Goal: Transaction & Acquisition: Download file/media

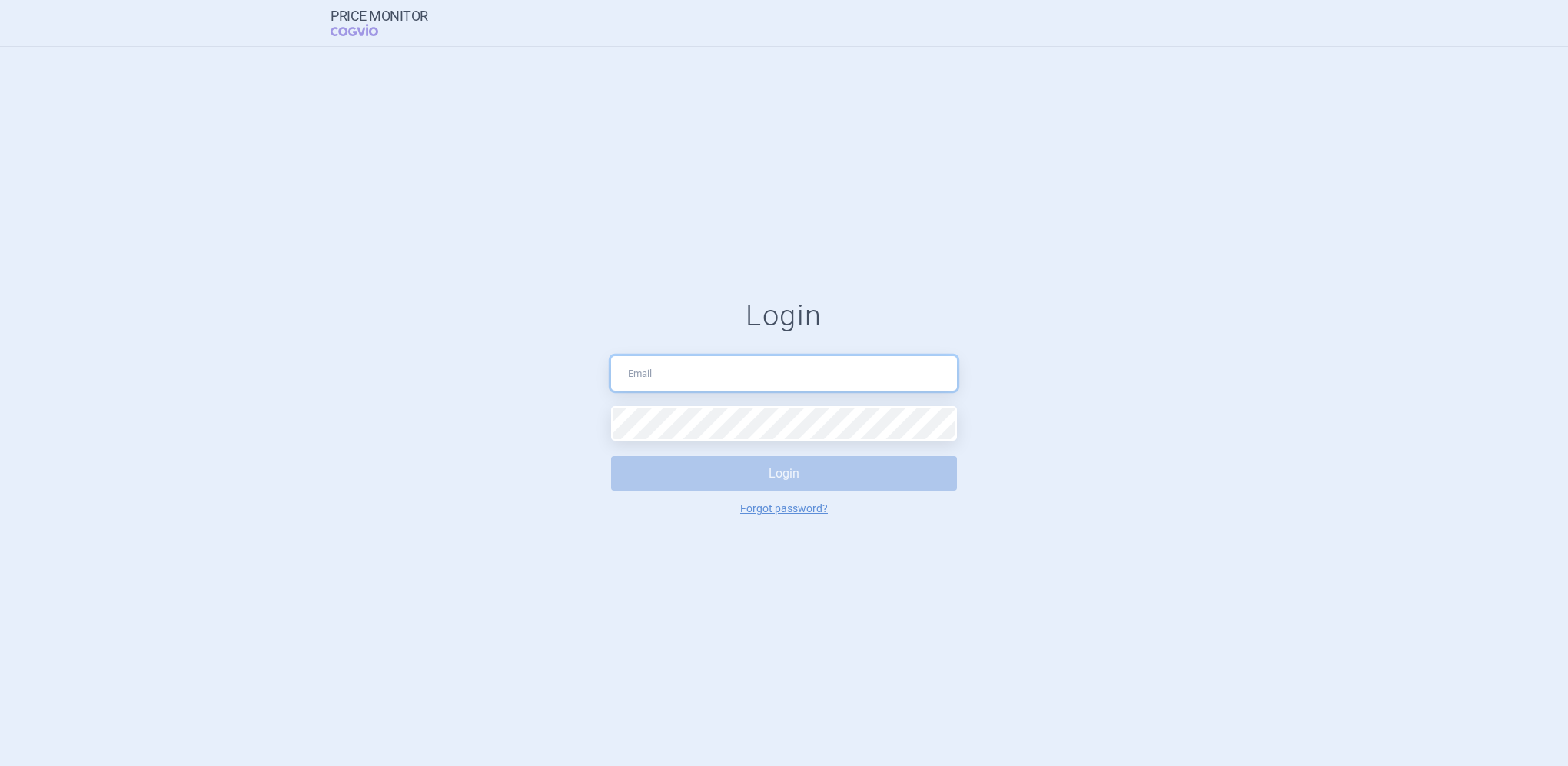
click at [650, 371] on input "text" at bounding box center [784, 373] width 346 height 35
type input "[PERSON_NAME][EMAIL_ADDRESS][DOMAIN_NAME]"
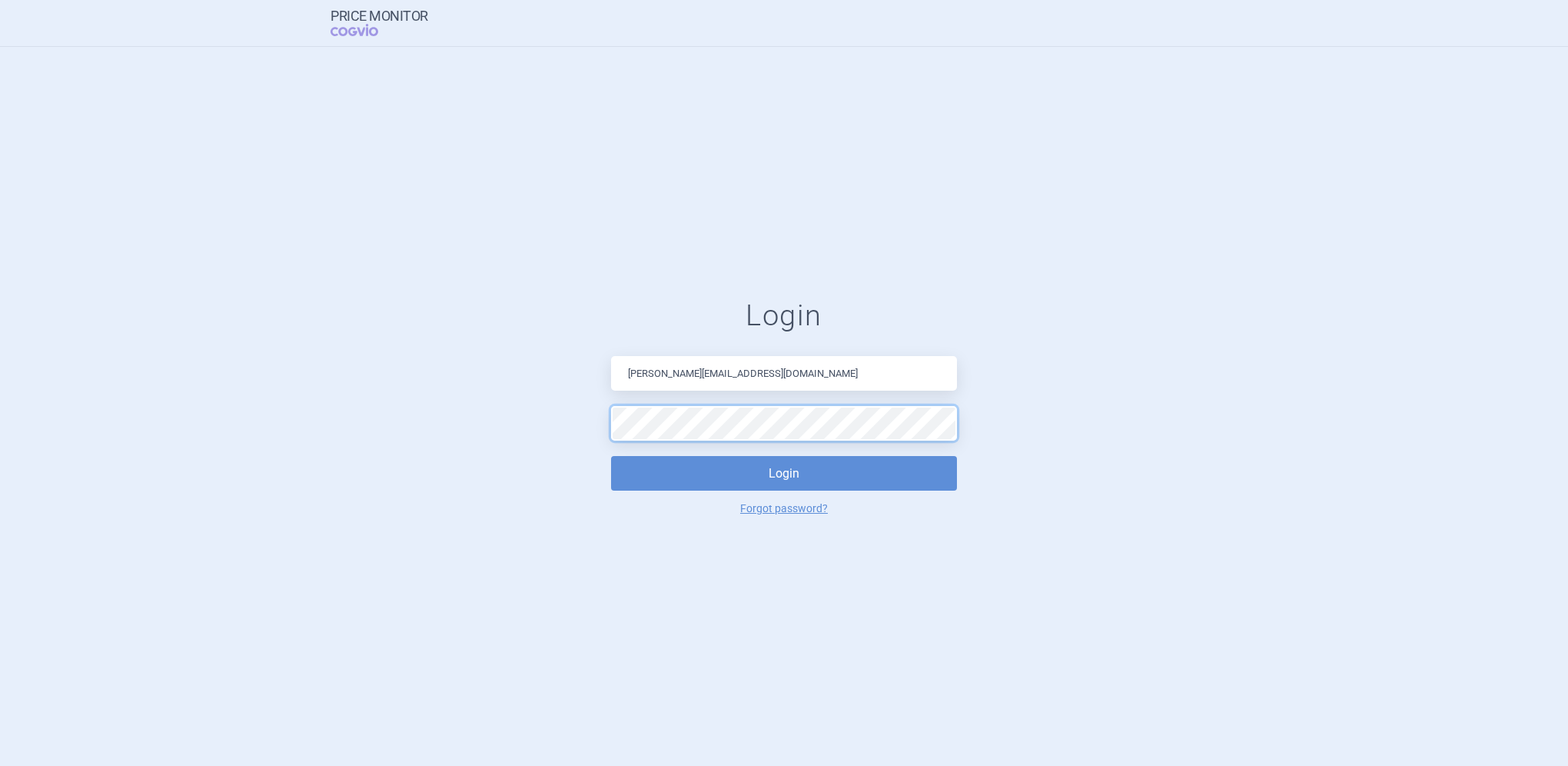
click at [611, 456] on button "Login" at bounding box center [784, 473] width 346 height 35
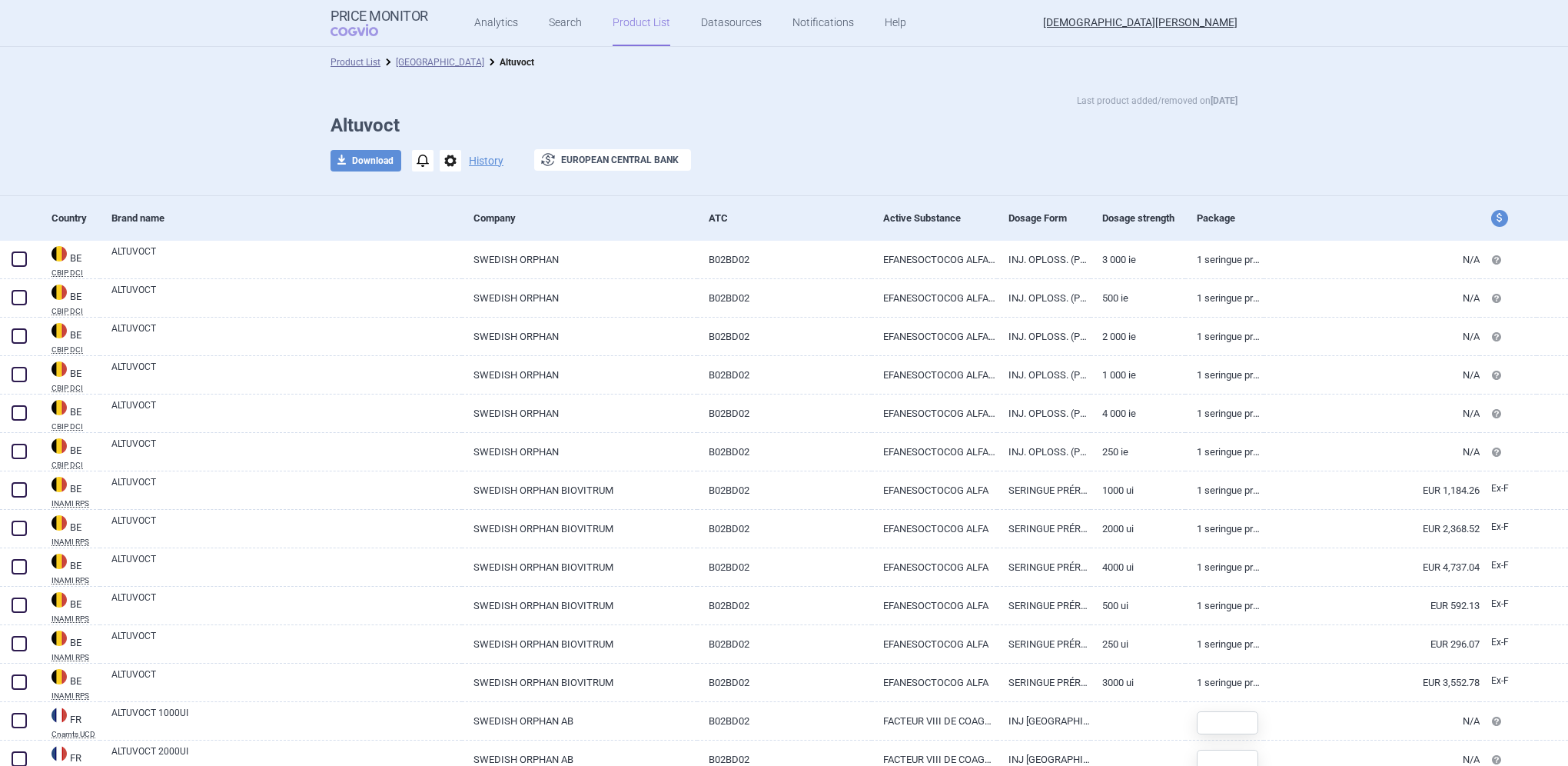
click at [636, 17] on link "Product List" at bounding box center [641, 23] width 57 height 46
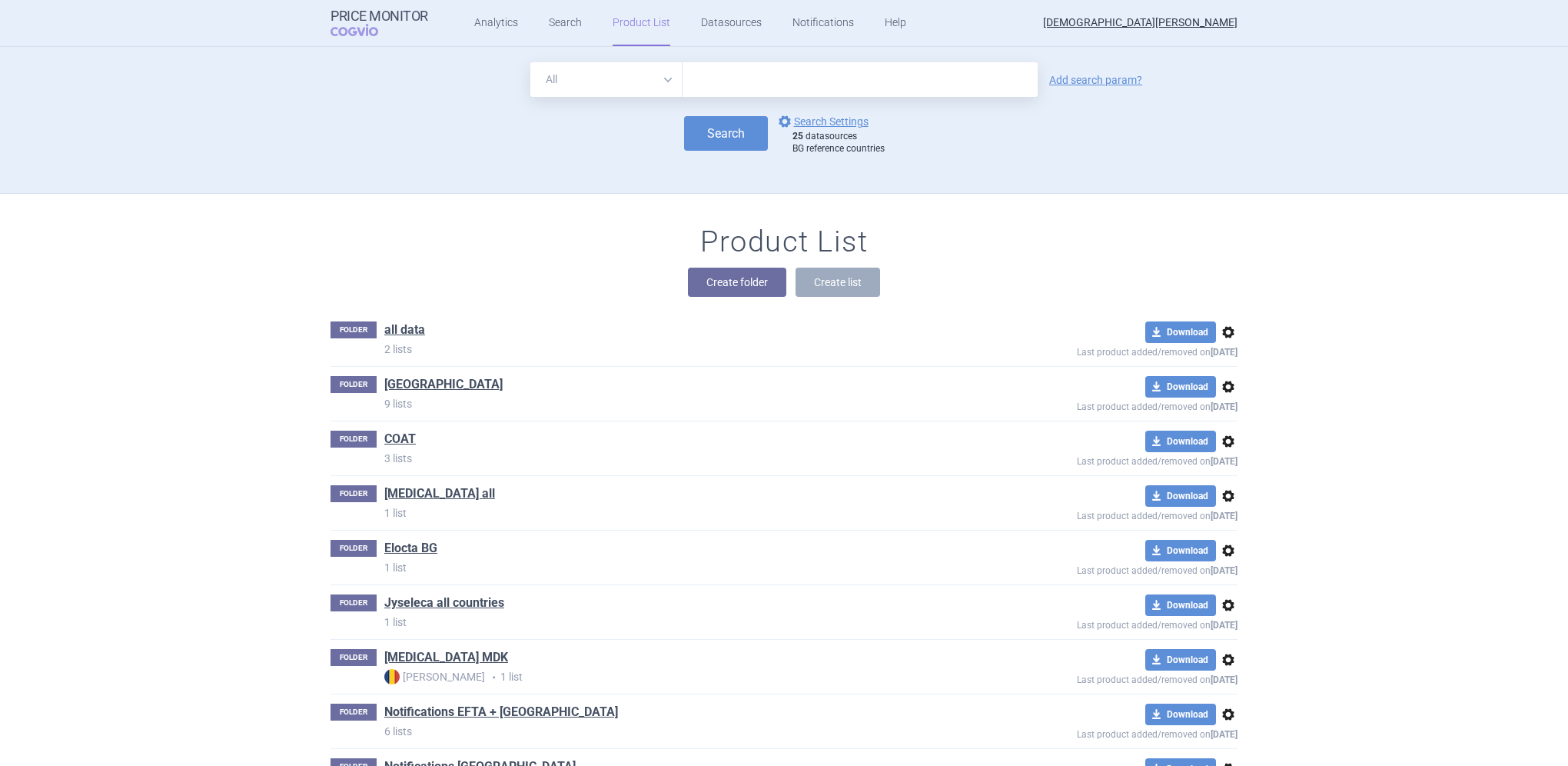
scroll to position [147, 0]
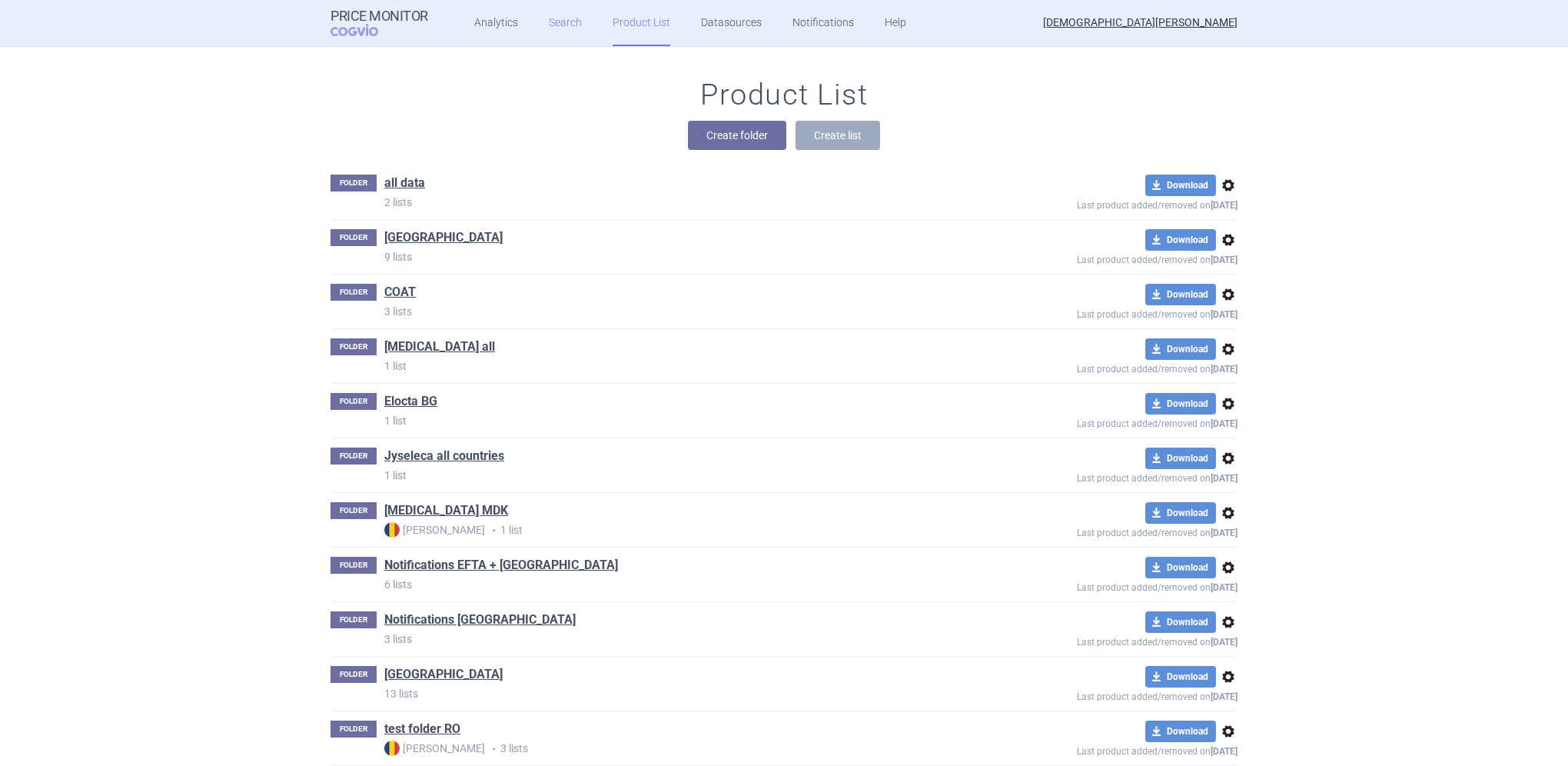
click at [570, 21] on link "Search" at bounding box center [566, 23] width 33 height 46
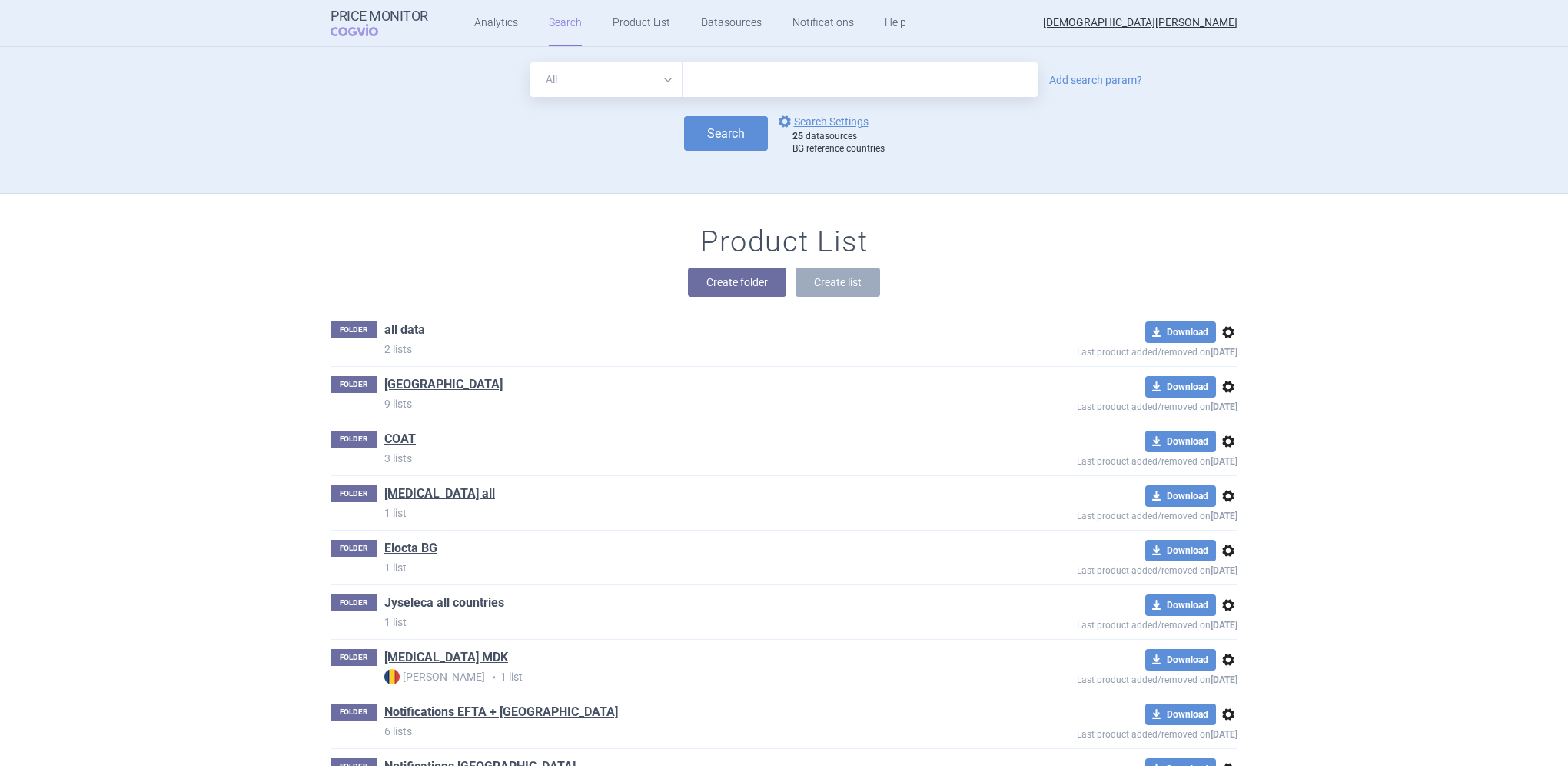
click at [777, 87] on input "text" at bounding box center [860, 80] width 355 height 35
type input "[MEDICAL_DATA]"
click button "Search" at bounding box center [726, 134] width 84 height 35
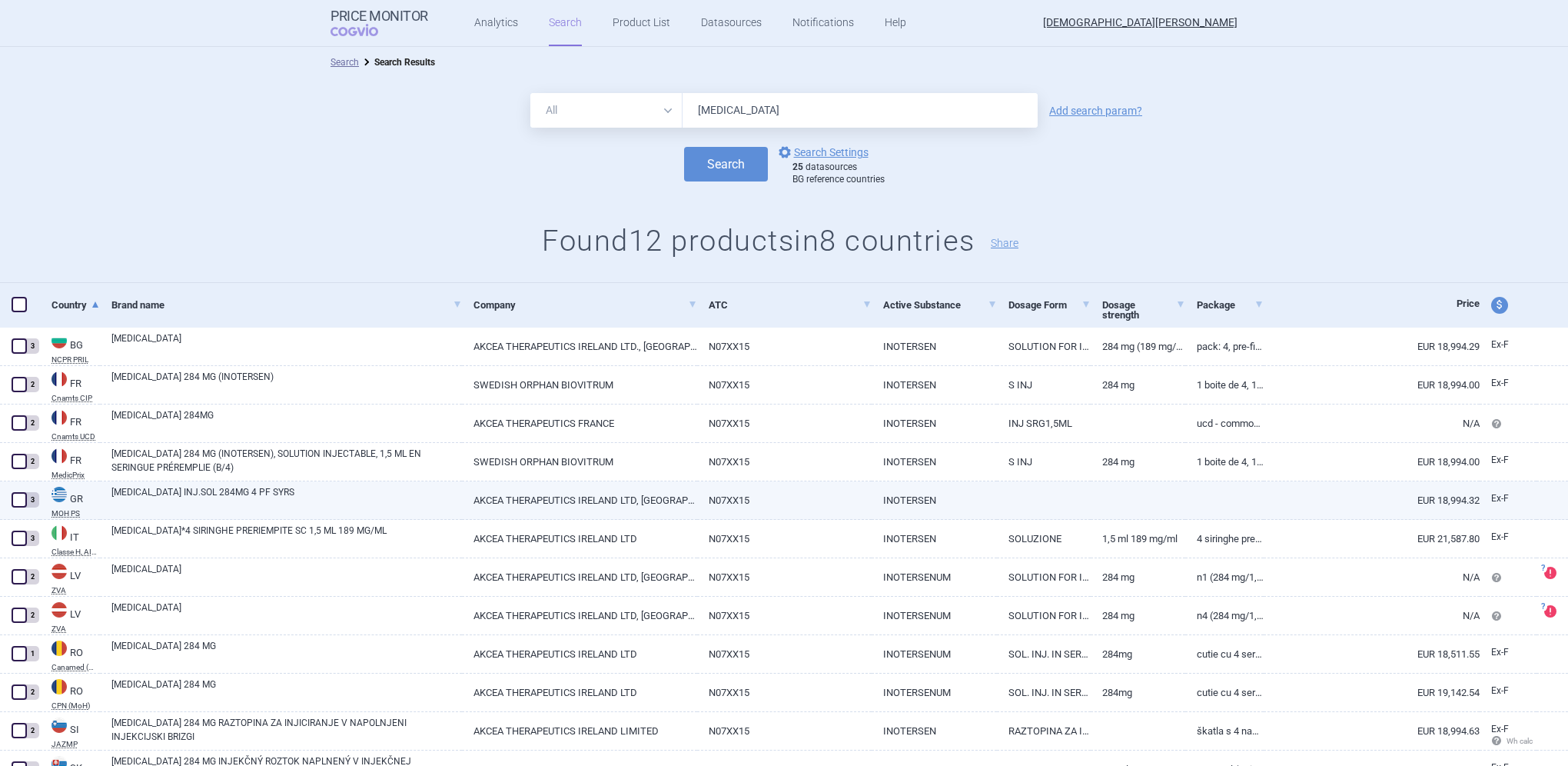
scroll to position [72, 0]
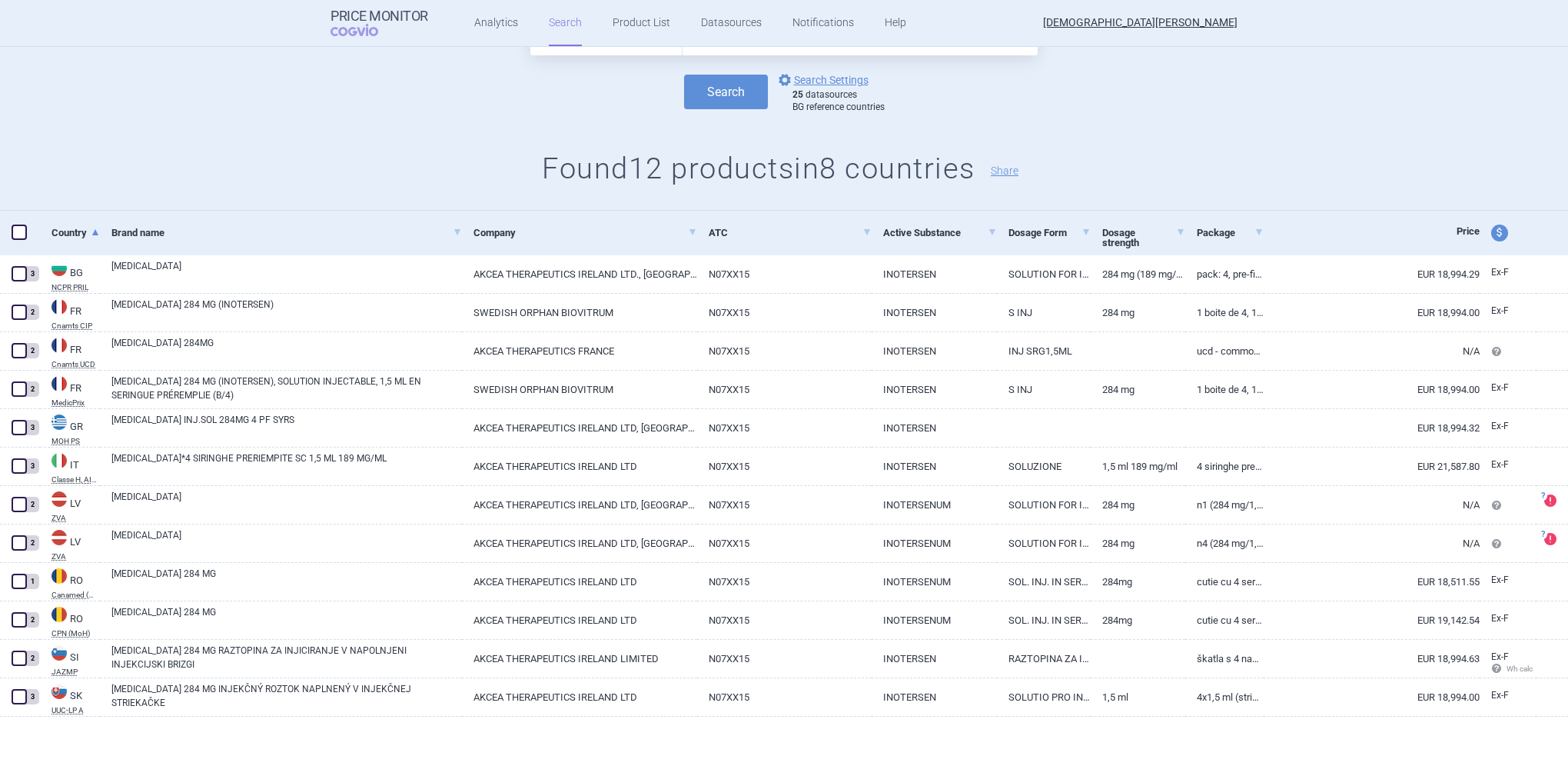
click at [18, 228] on span at bounding box center [20, 232] width 16 height 16
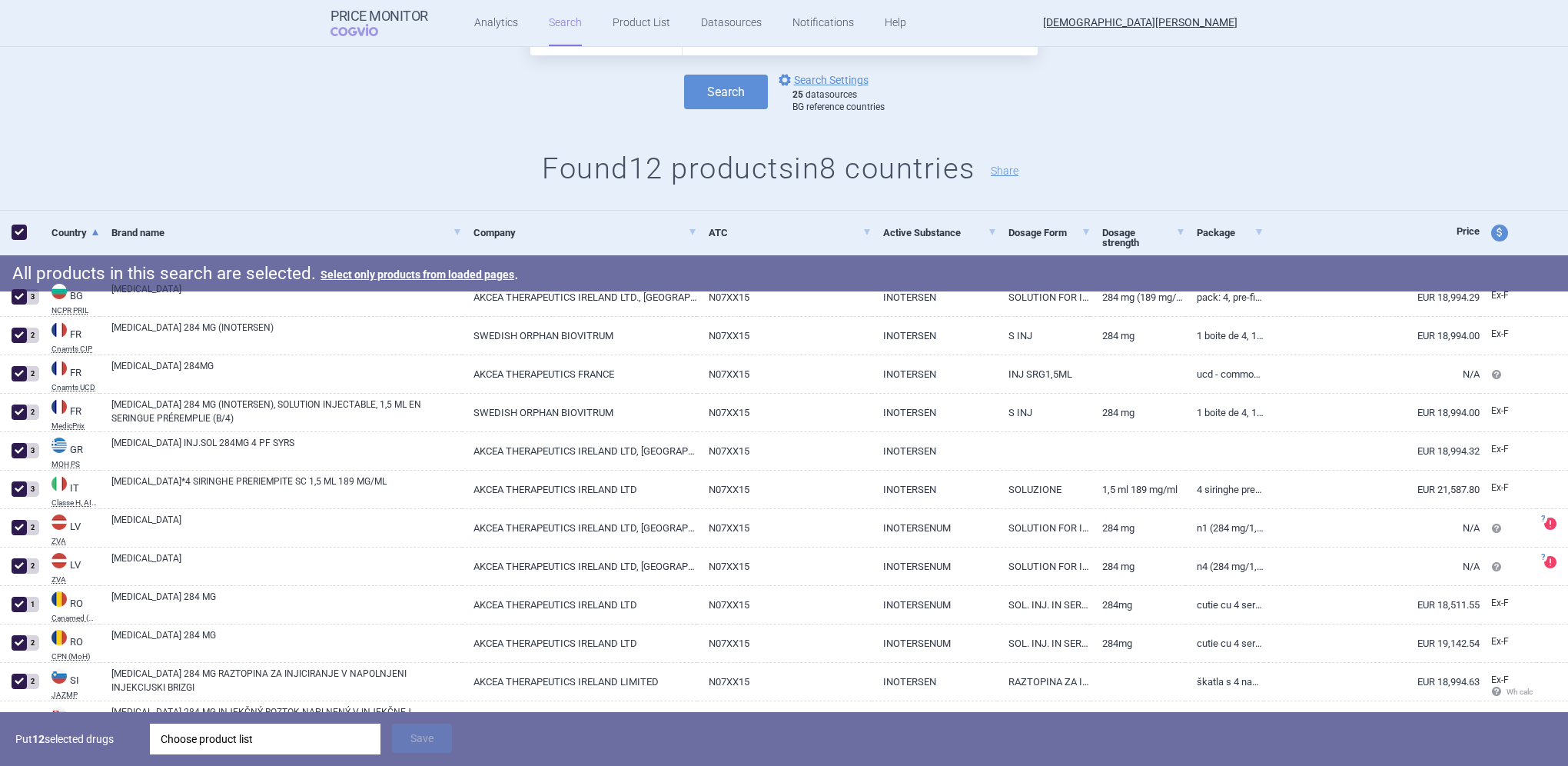
click at [268, 742] on div "Choose product list" at bounding box center [265, 738] width 209 height 31
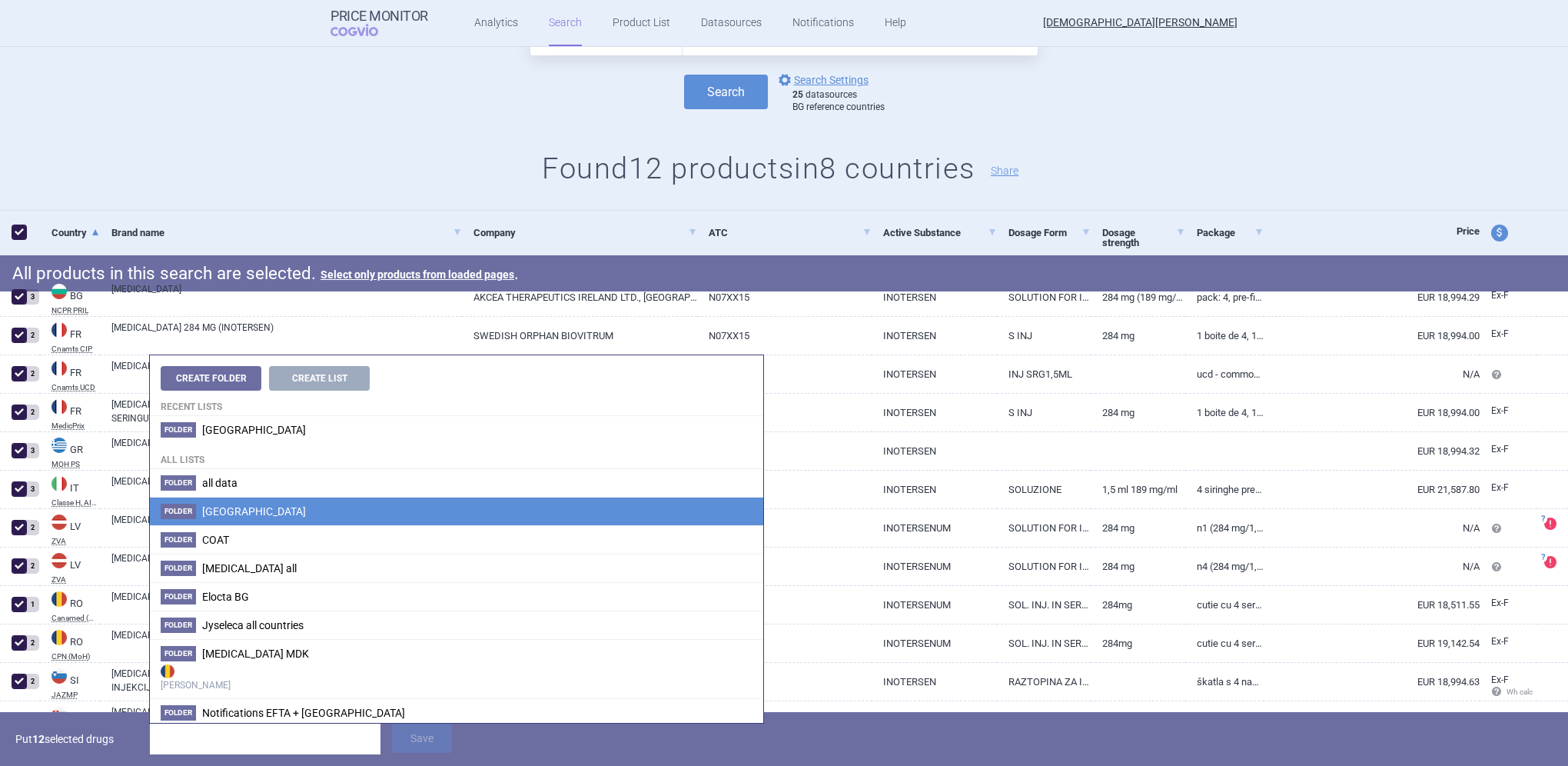
click at [231, 510] on span "[GEOGRAPHIC_DATA]" at bounding box center [254, 512] width 104 height 13
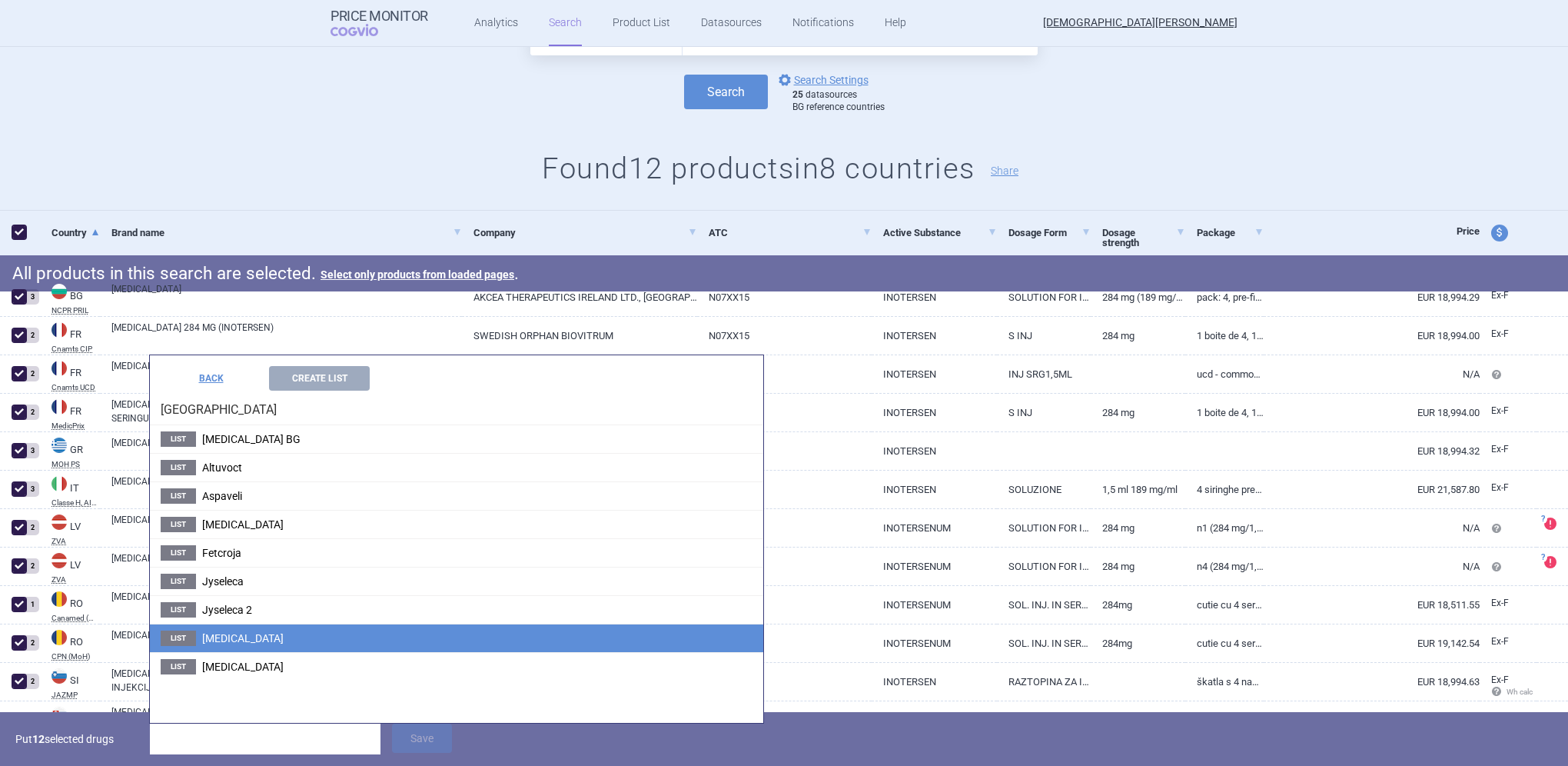
click at [231, 638] on span "[MEDICAL_DATA]" at bounding box center [243, 638] width 82 height 13
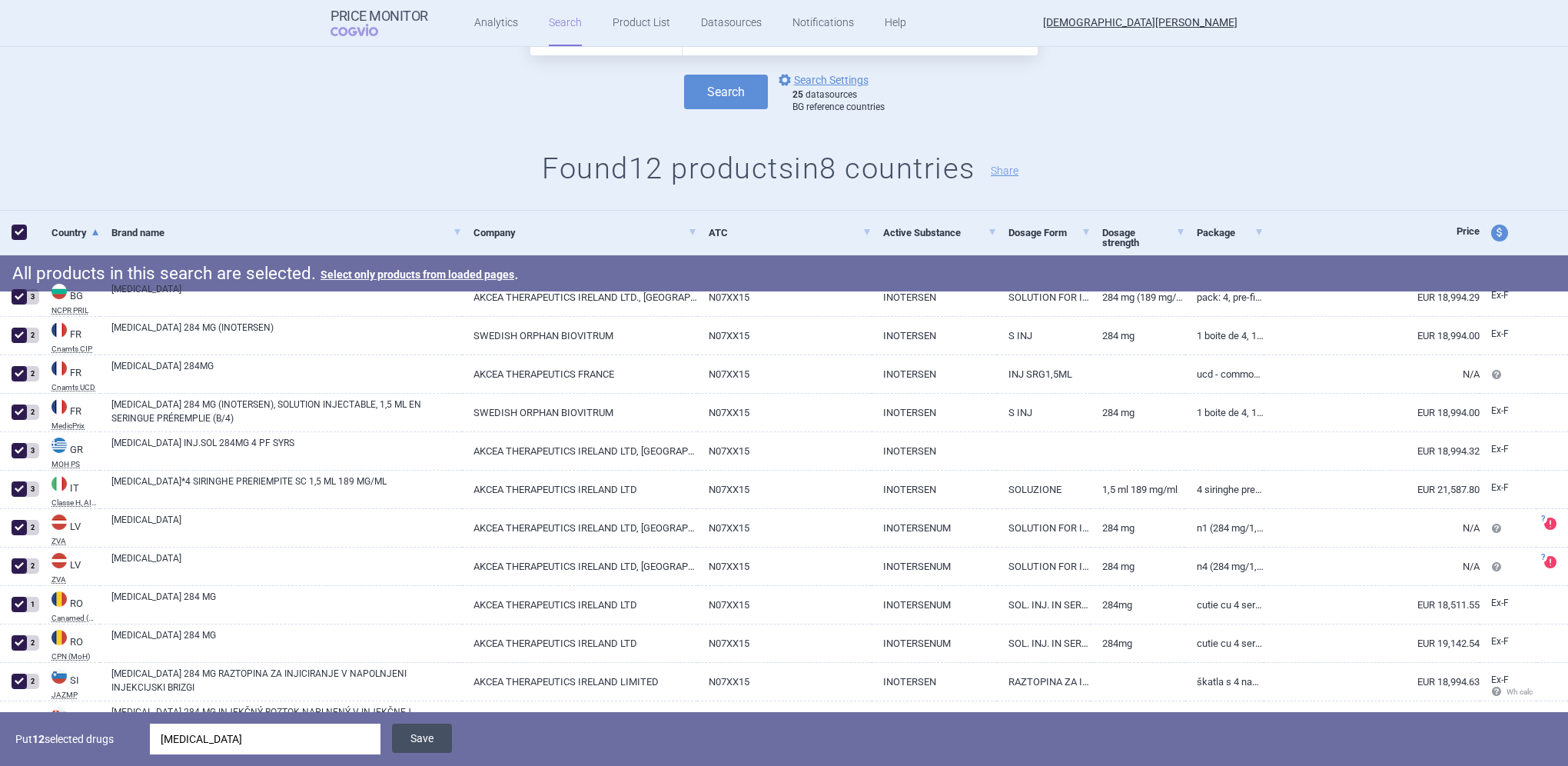
click at [435, 733] on button "Save" at bounding box center [422, 738] width 60 height 29
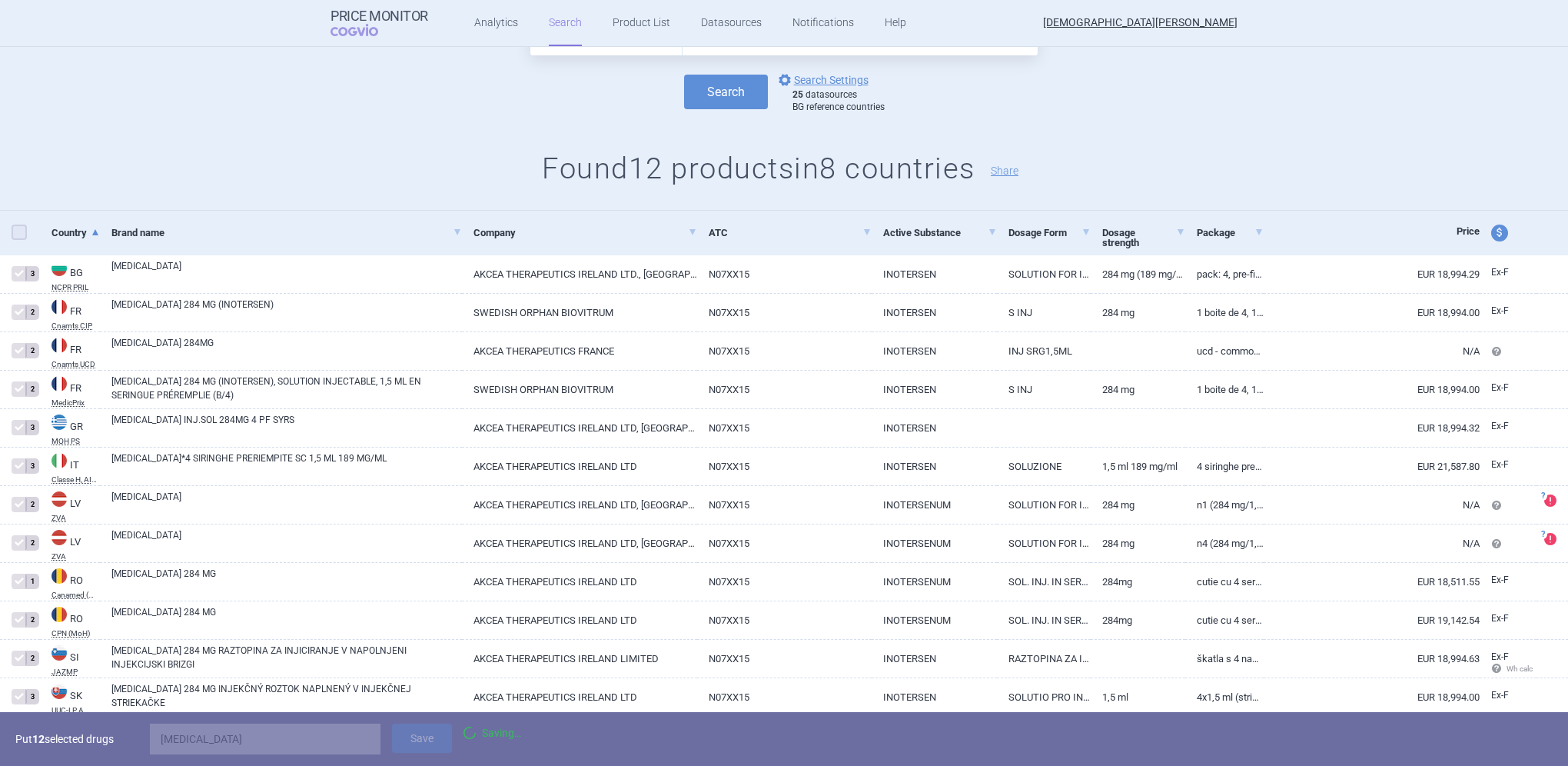
checkbox input "false"
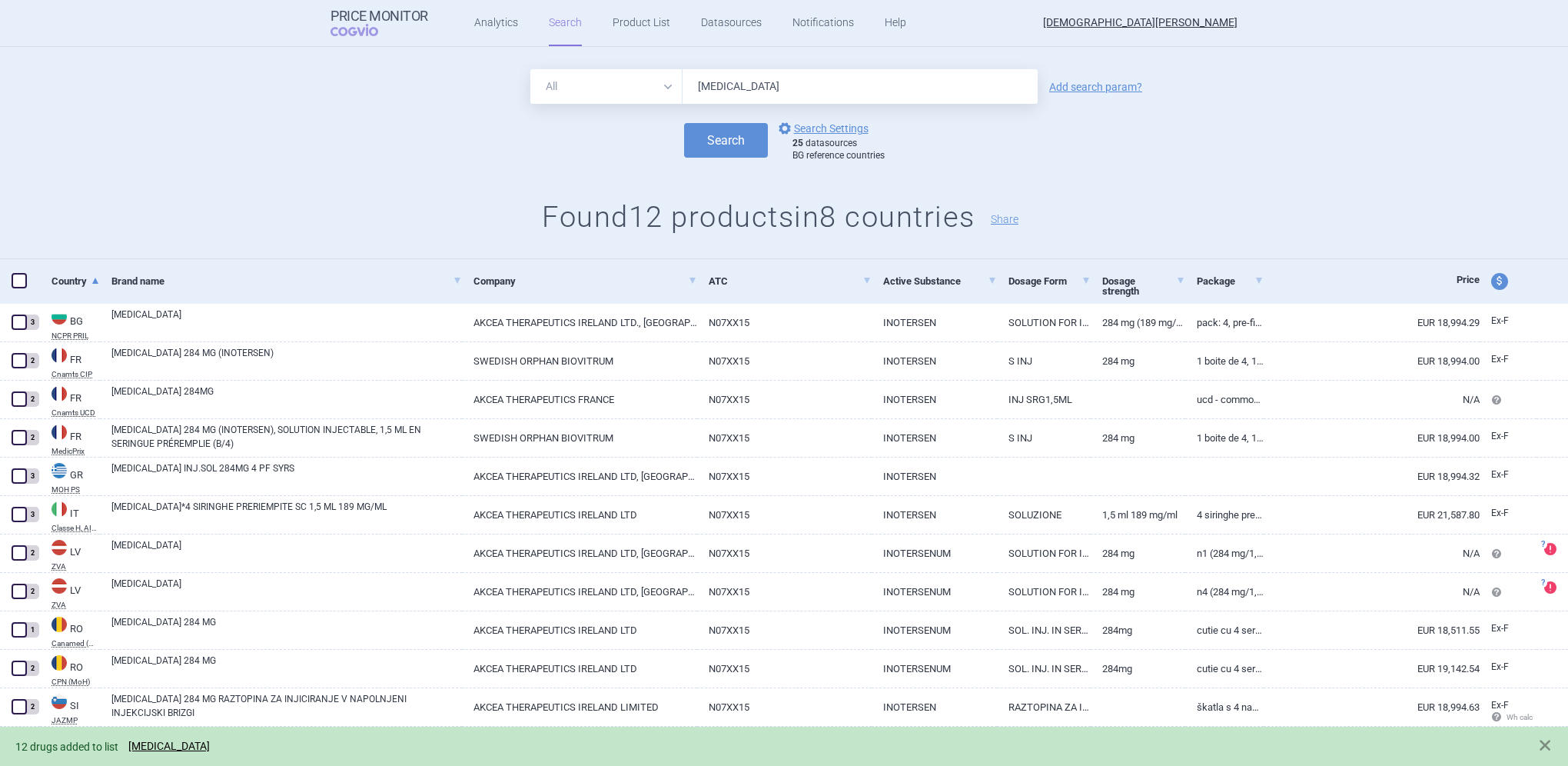
scroll to position [0, 0]
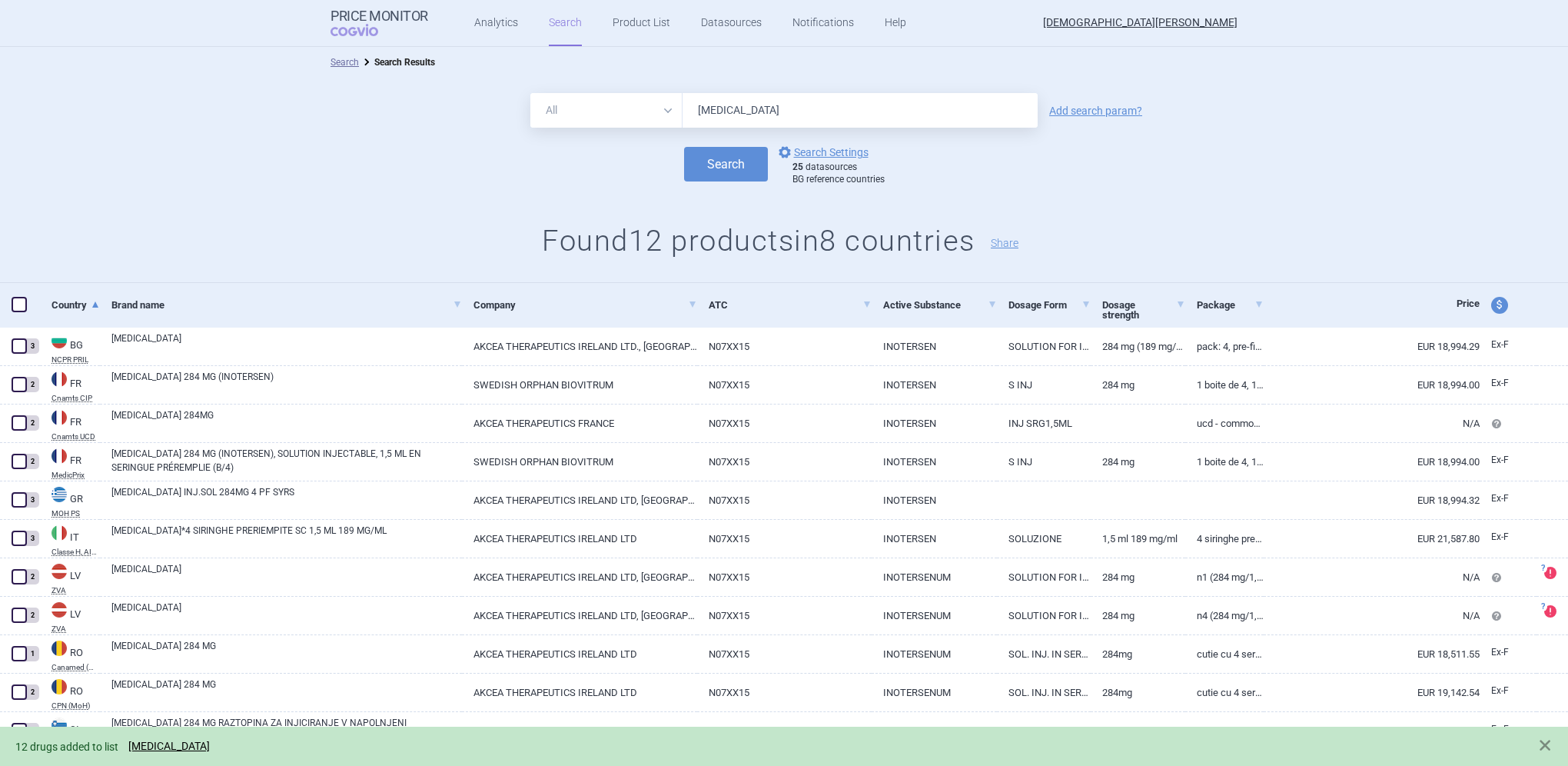
drag, startPoint x: 747, startPoint y: 109, endPoint x: 667, endPoint y: 112, distance: 80.1
click at [667, 112] on div "All Brand Name ATC Company Active Substance Country Newer than [MEDICAL_DATA]" at bounding box center [784, 110] width 507 height 35
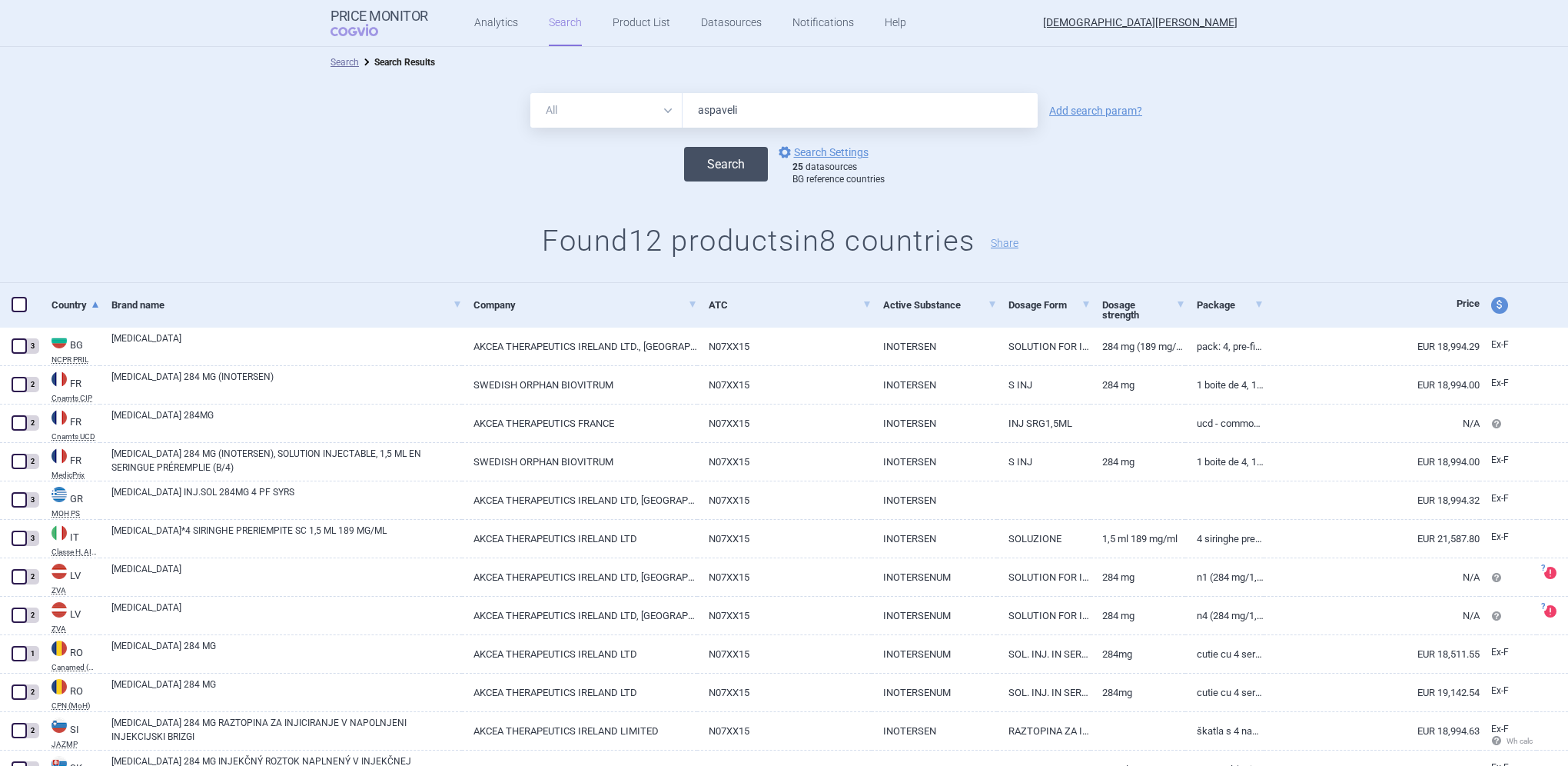
type input "aspaveli"
click at [723, 165] on button "Search" at bounding box center [726, 165] width 84 height 35
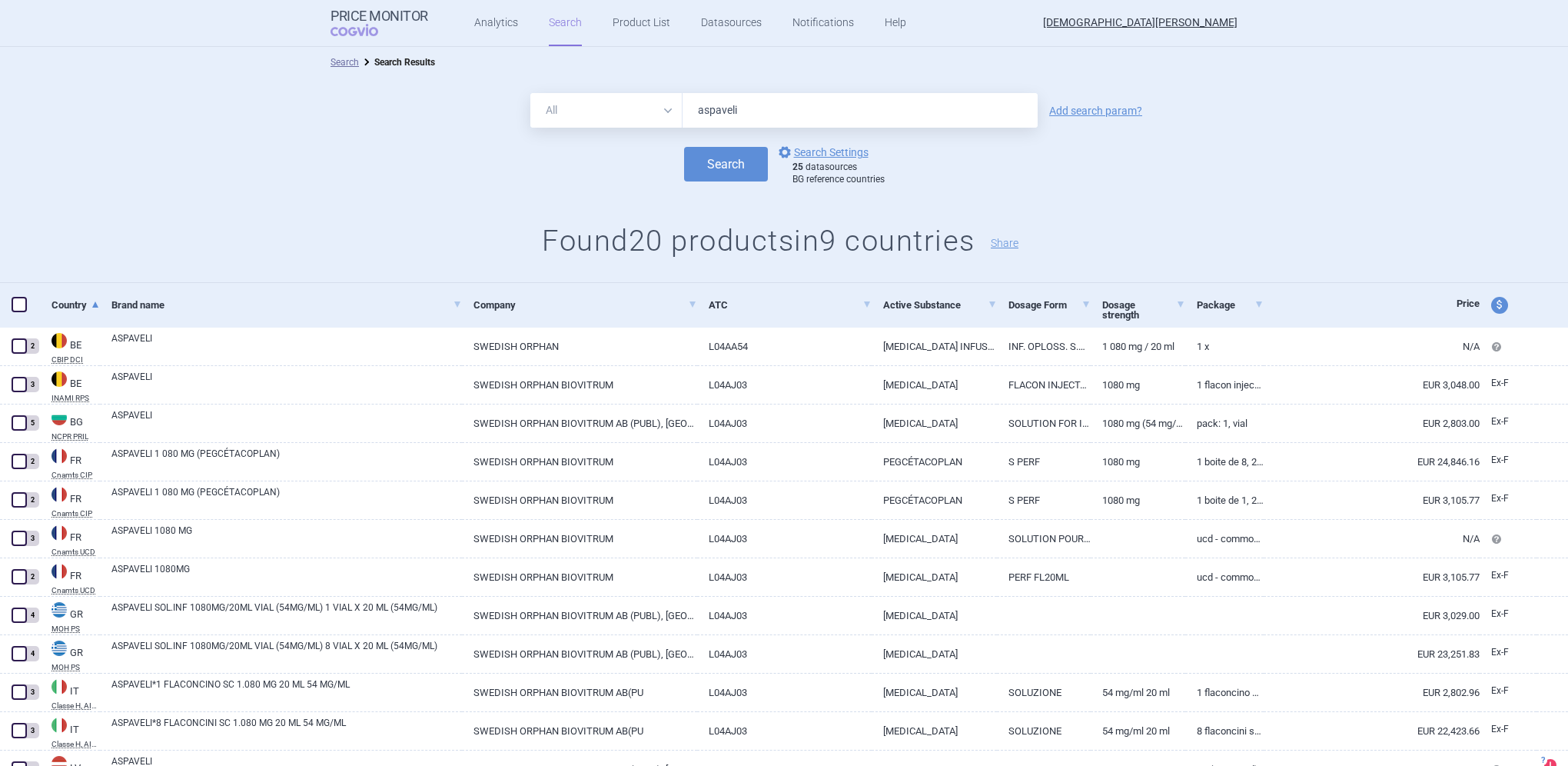
click at [20, 306] on span at bounding box center [20, 305] width 16 height 16
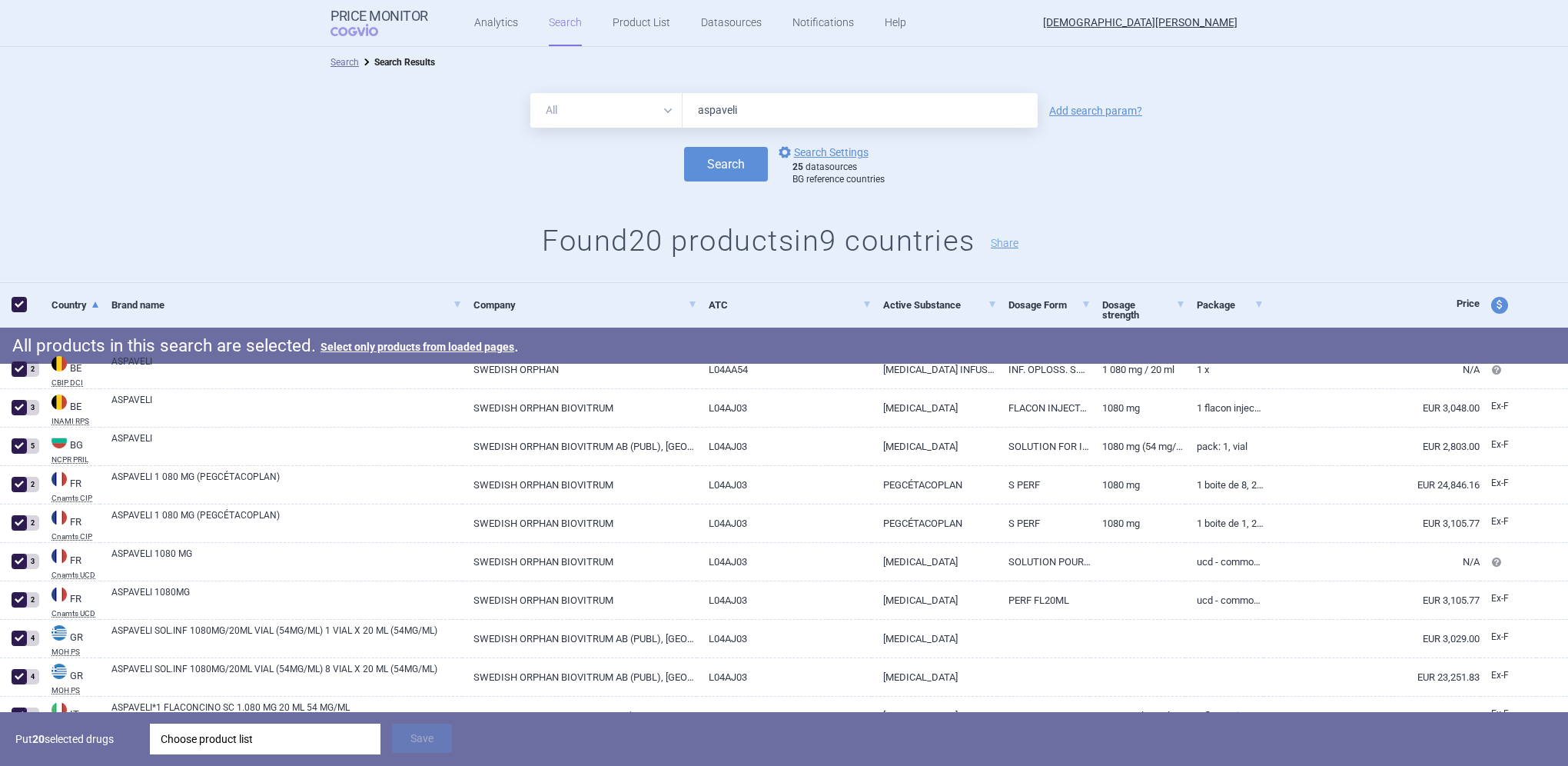
click at [242, 738] on div "Choose product list" at bounding box center [265, 738] width 209 height 31
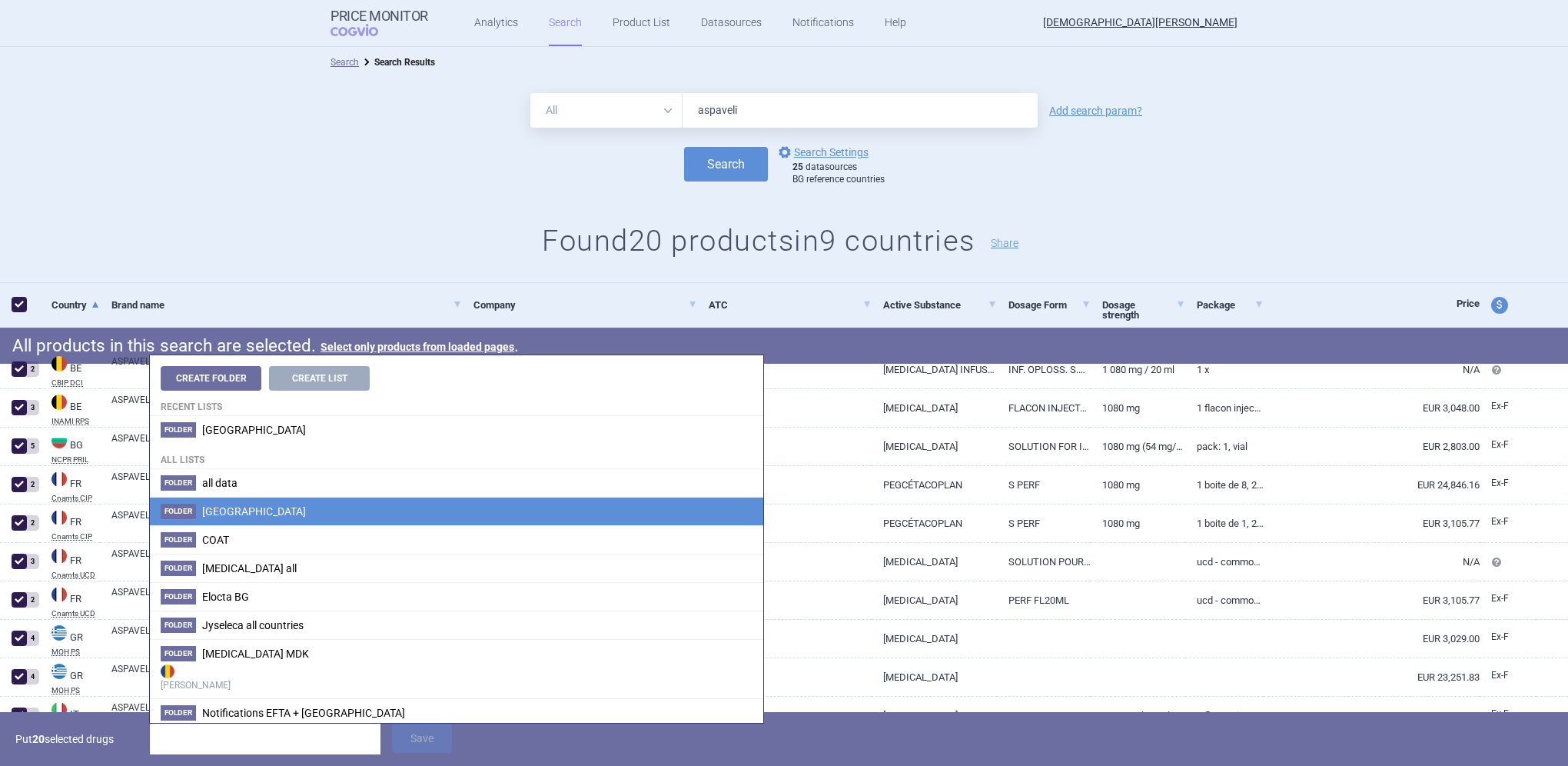
click at [238, 508] on span "[GEOGRAPHIC_DATA]" at bounding box center [254, 512] width 104 height 13
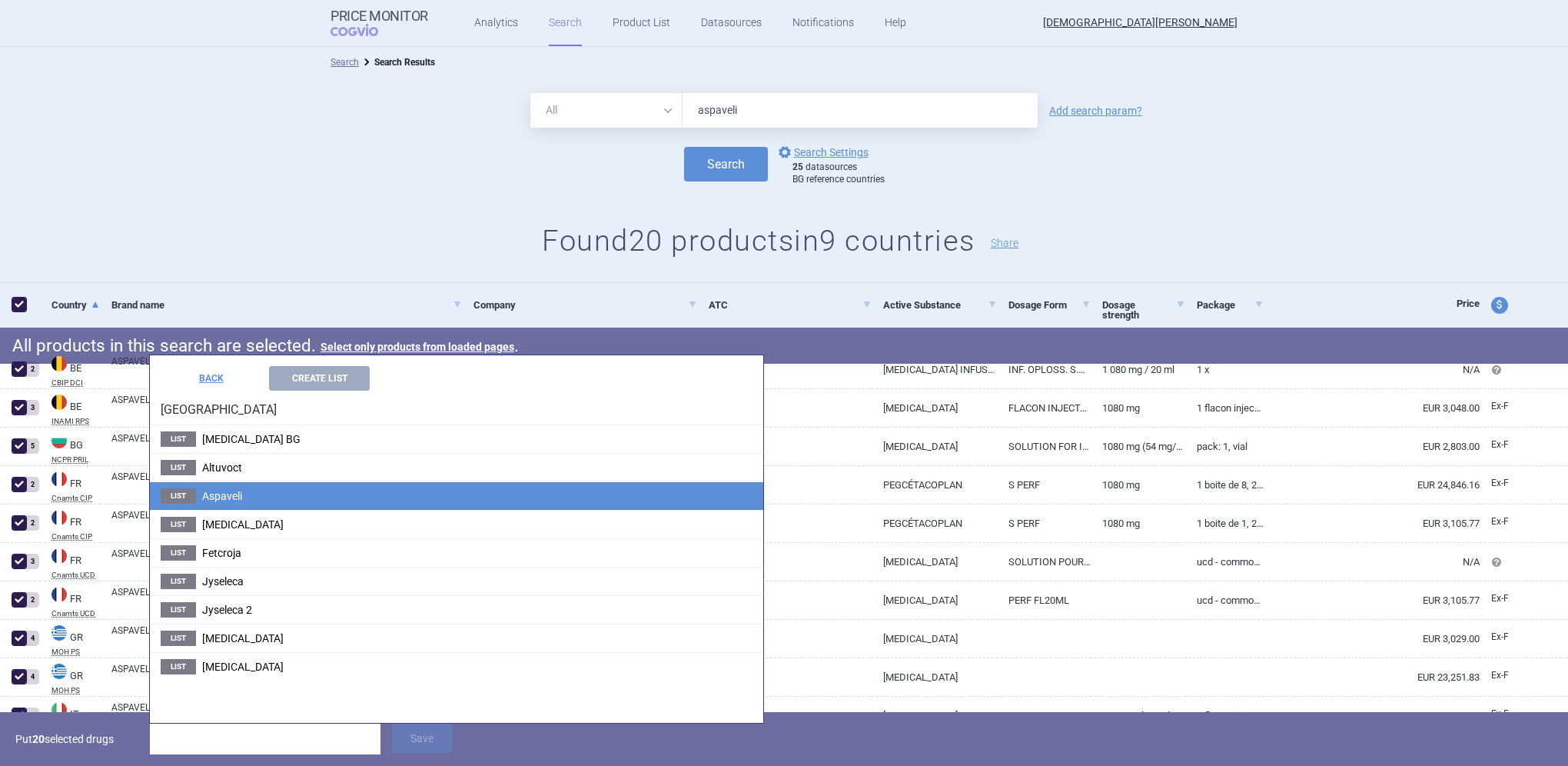
click at [234, 493] on span "Aspaveli" at bounding box center [222, 496] width 40 height 13
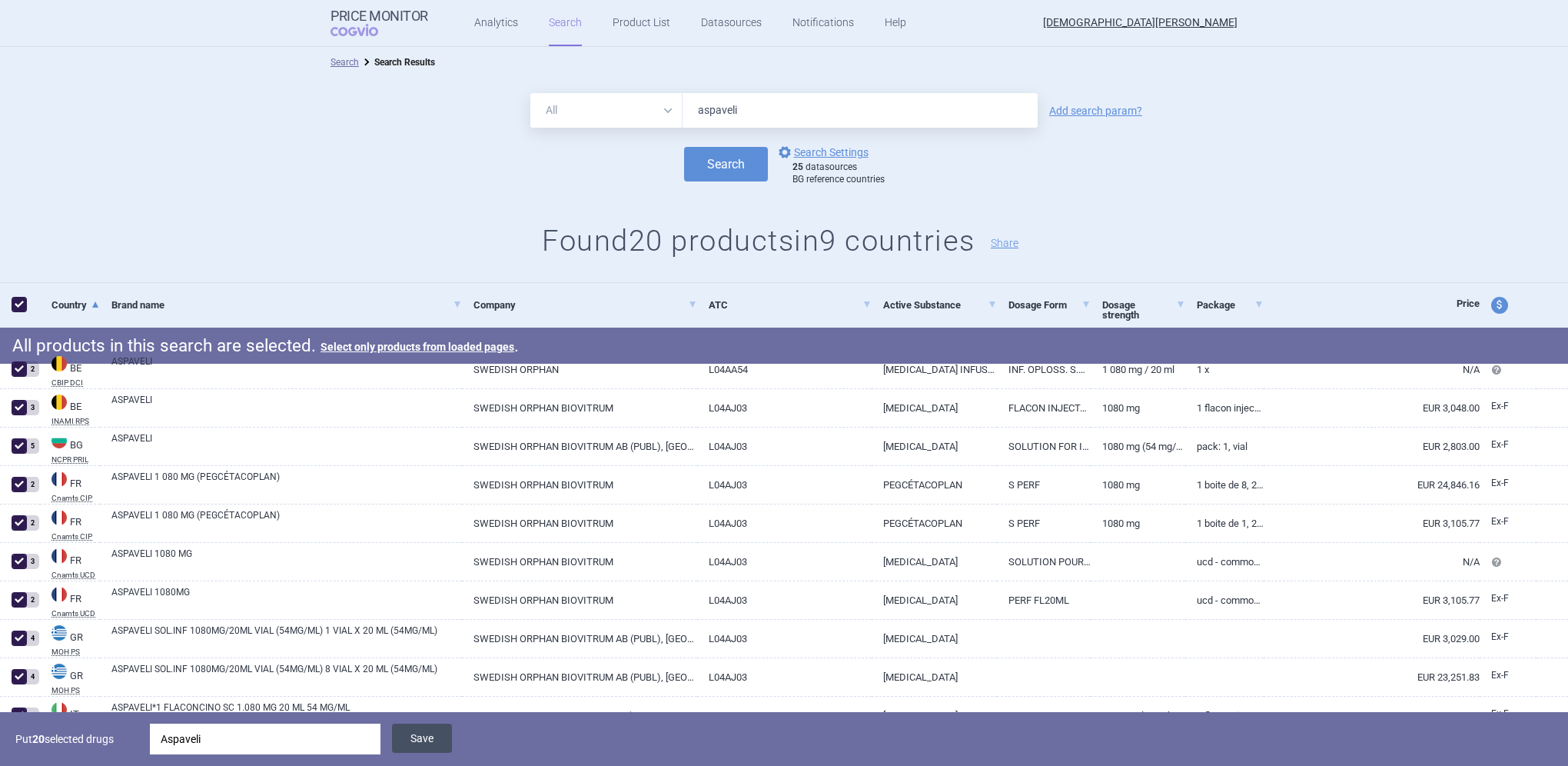
click at [424, 738] on button "Save" at bounding box center [422, 738] width 60 height 29
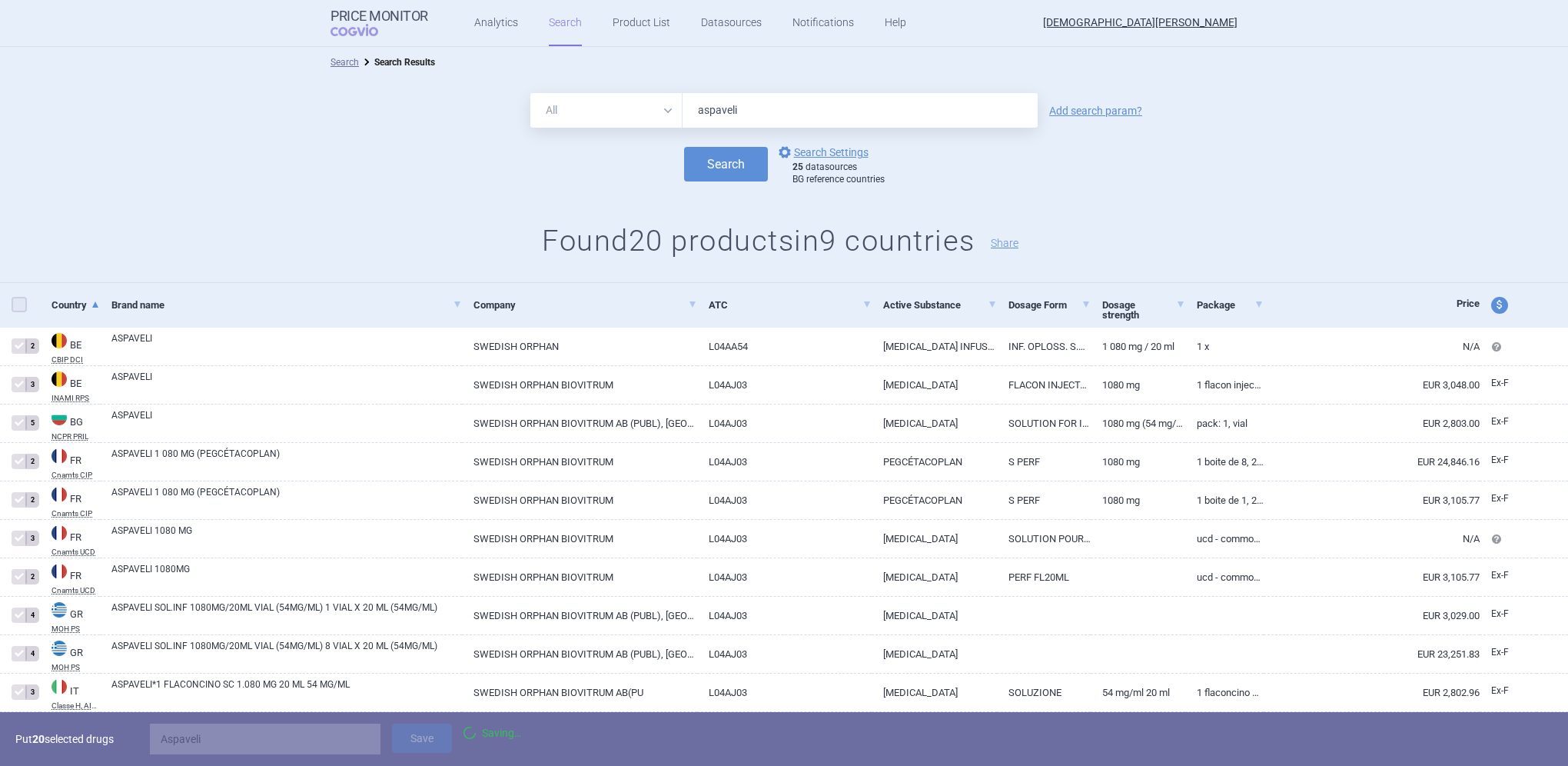
checkbox input "false"
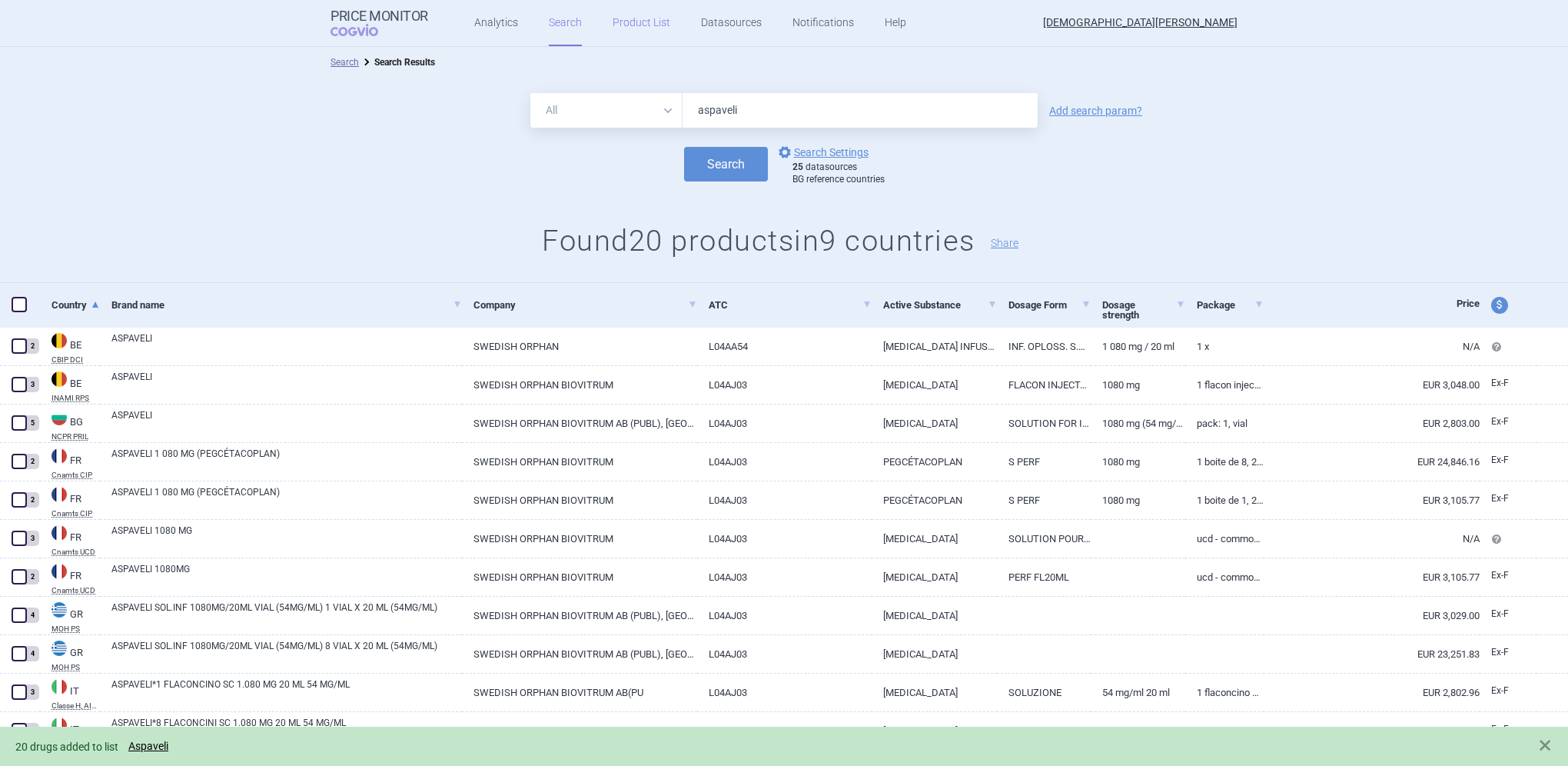
click at [640, 21] on link "Product List" at bounding box center [641, 23] width 57 height 46
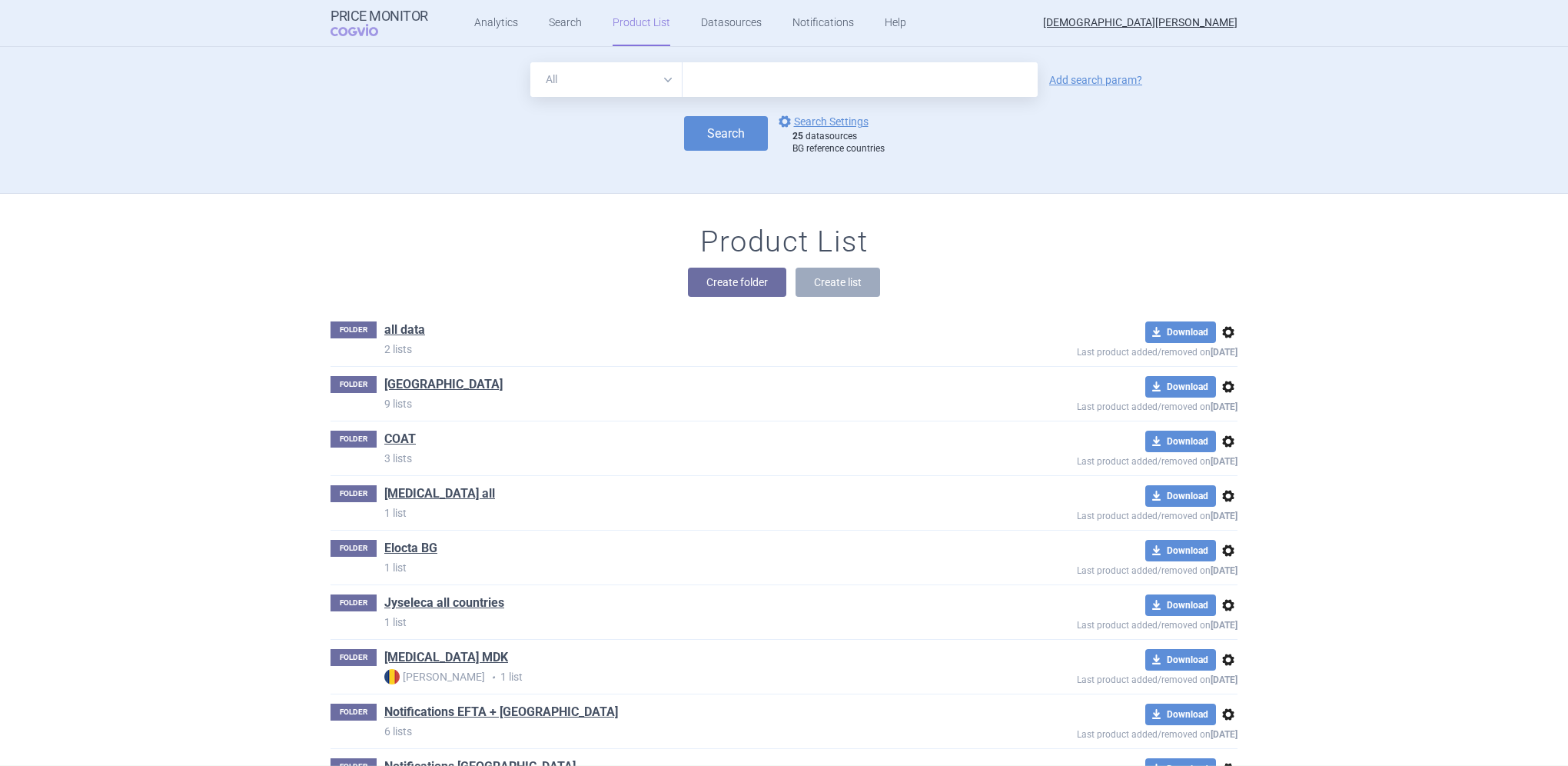
scroll to position [147, 0]
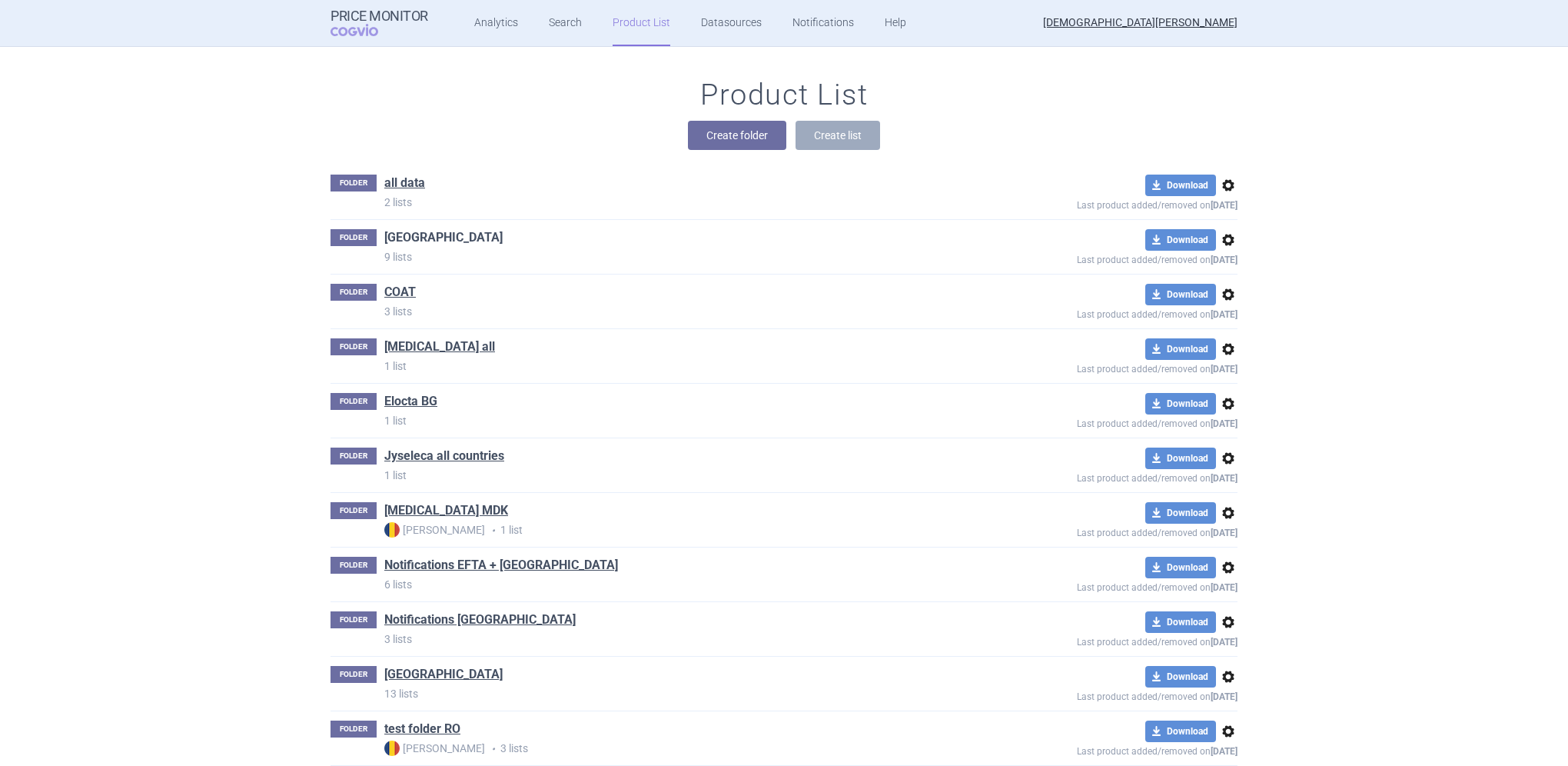
click at [390, 234] on link "[GEOGRAPHIC_DATA]" at bounding box center [444, 237] width 118 height 17
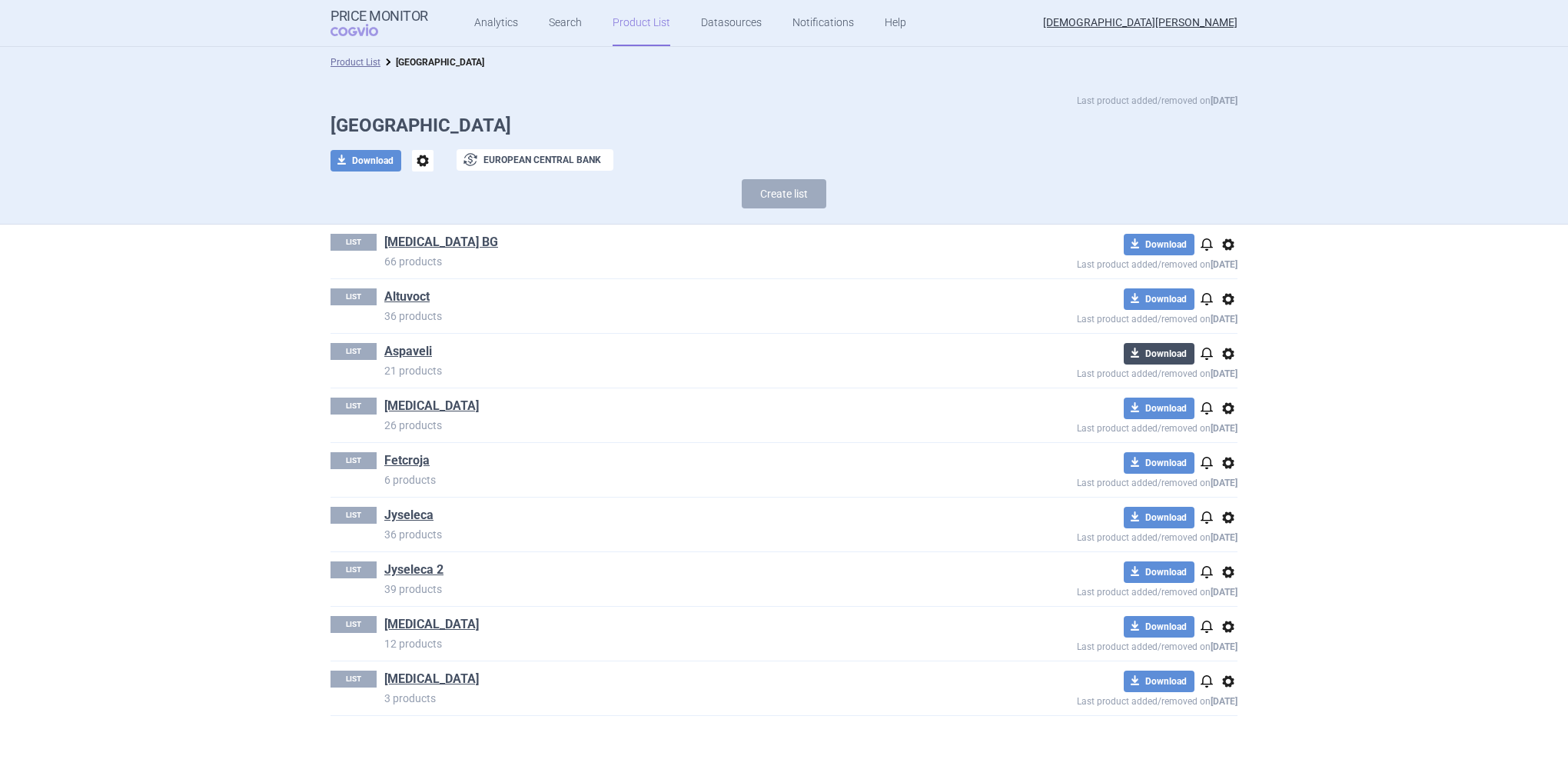
click at [1158, 353] on button "download Download" at bounding box center [1159, 353] width 71 height 21
select select "EUR"
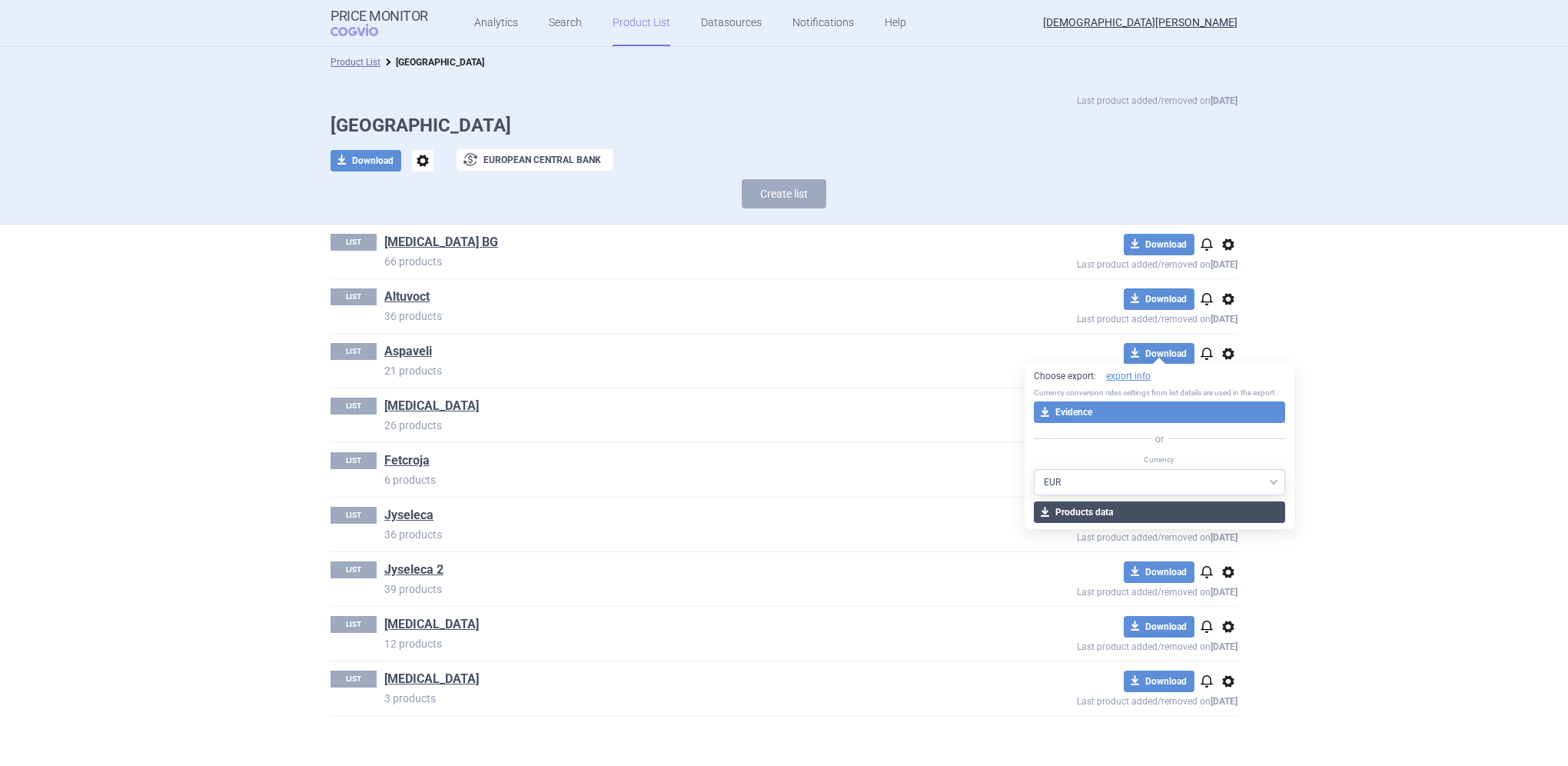
click at [1094, 511] on button "download Products data" at bounding box center [1160, 512] width 252 height 21
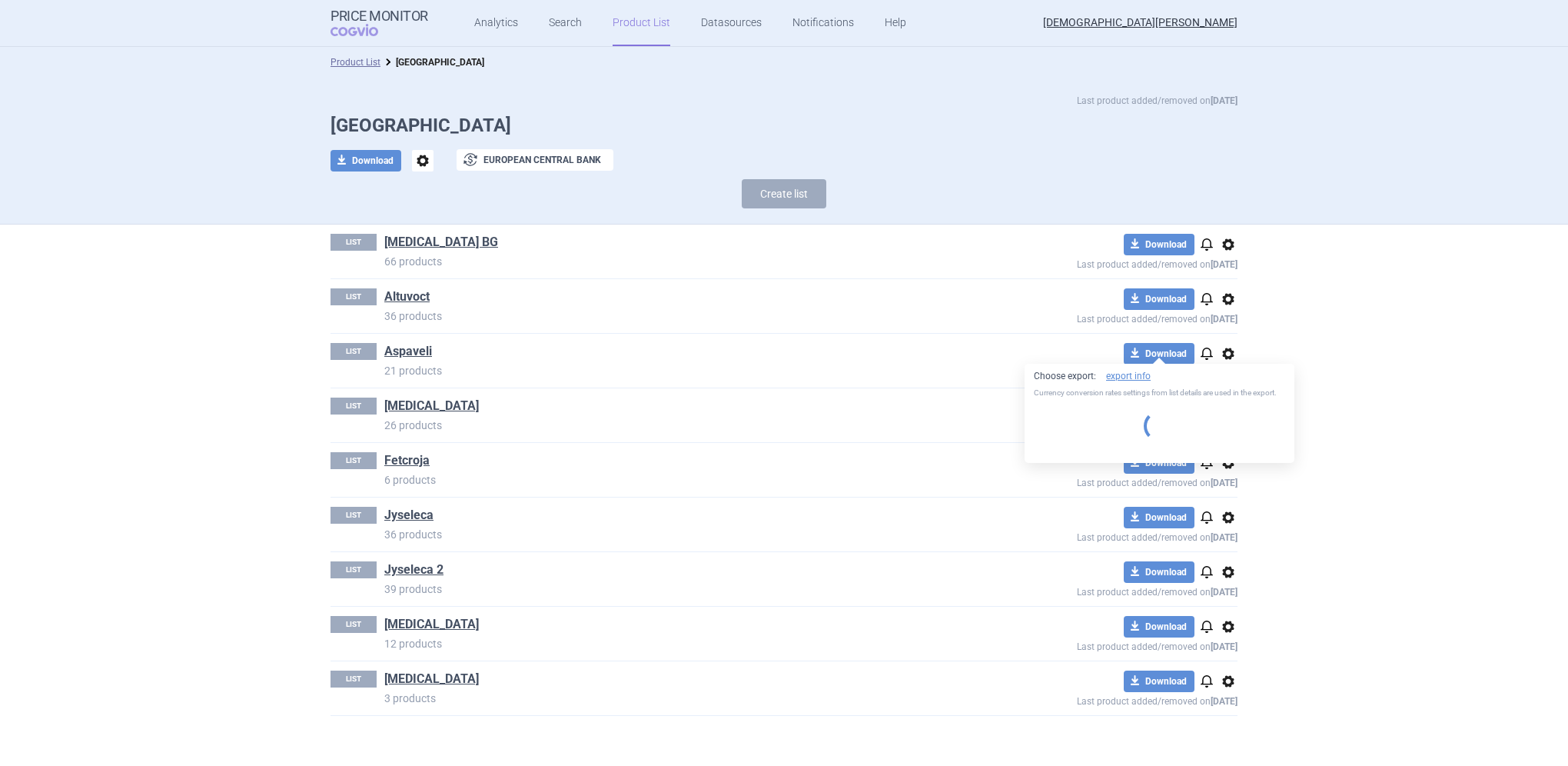
select select "EUR"
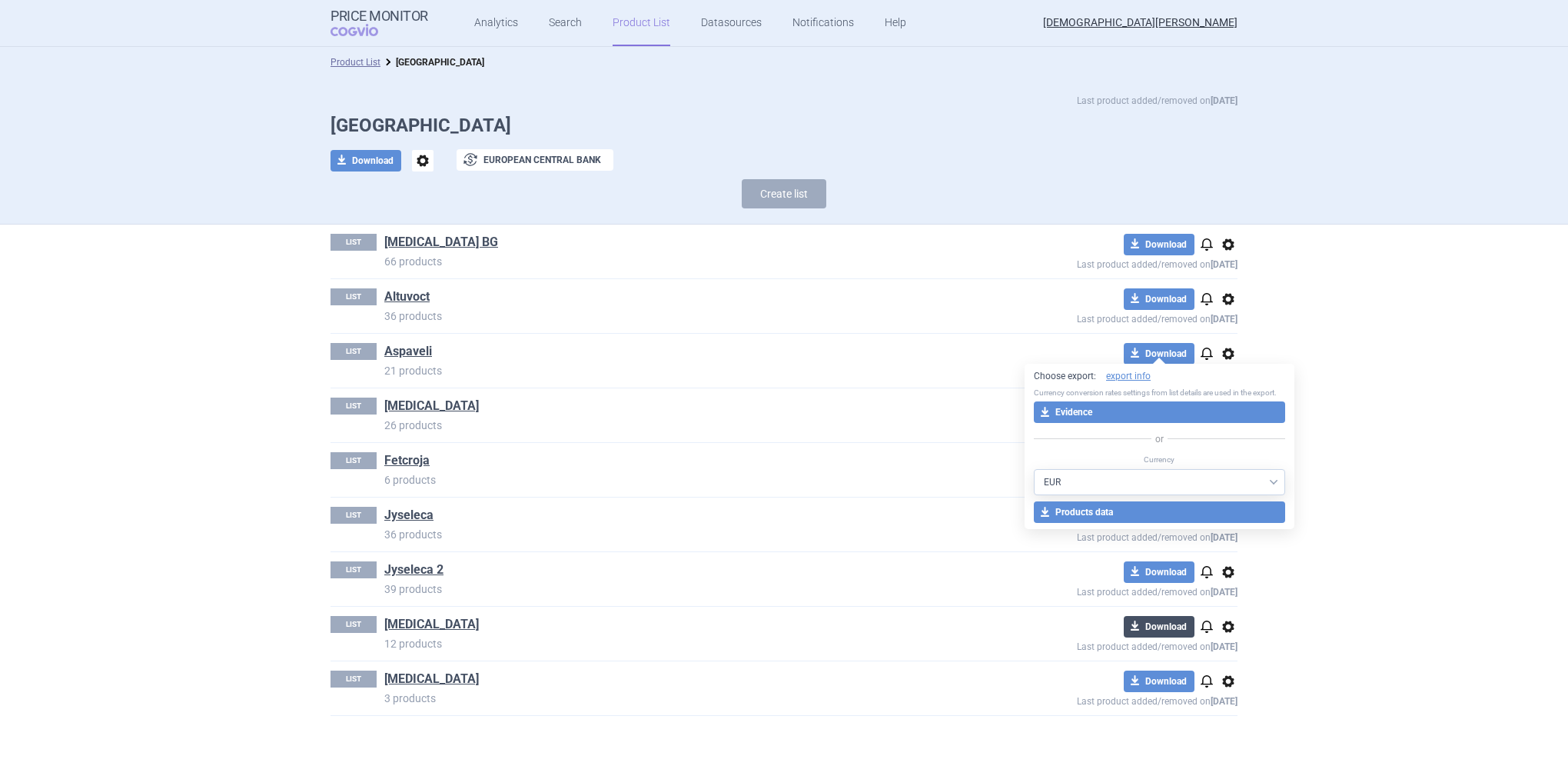
click at [1149, 622] on button "download Download" at bounding box center [1159, 627] width 71 height 21
select select "EUR"
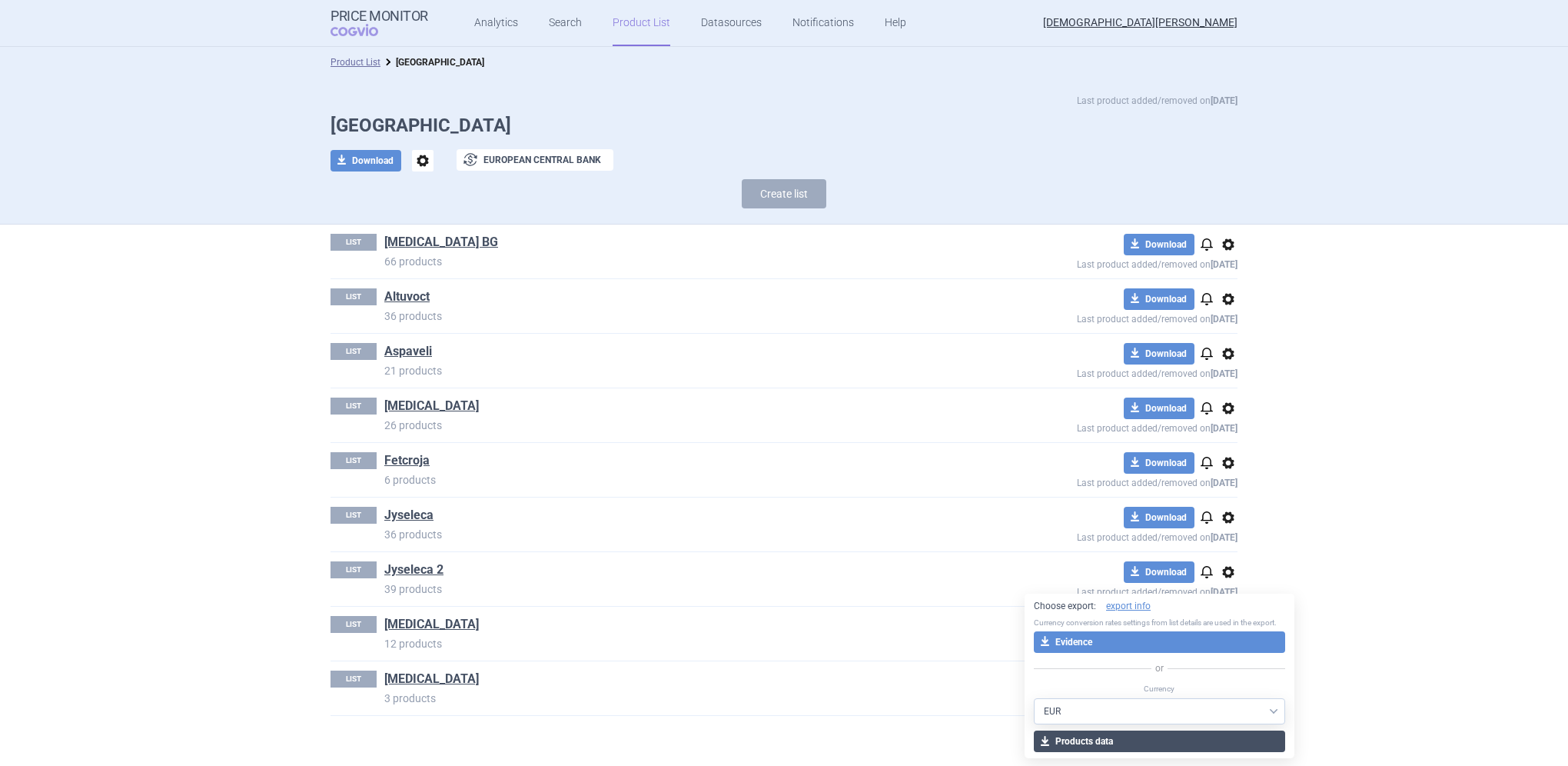
click at [1112, 735] on button "download Products data" at bounding box center [1160, 741] width 252 height 21
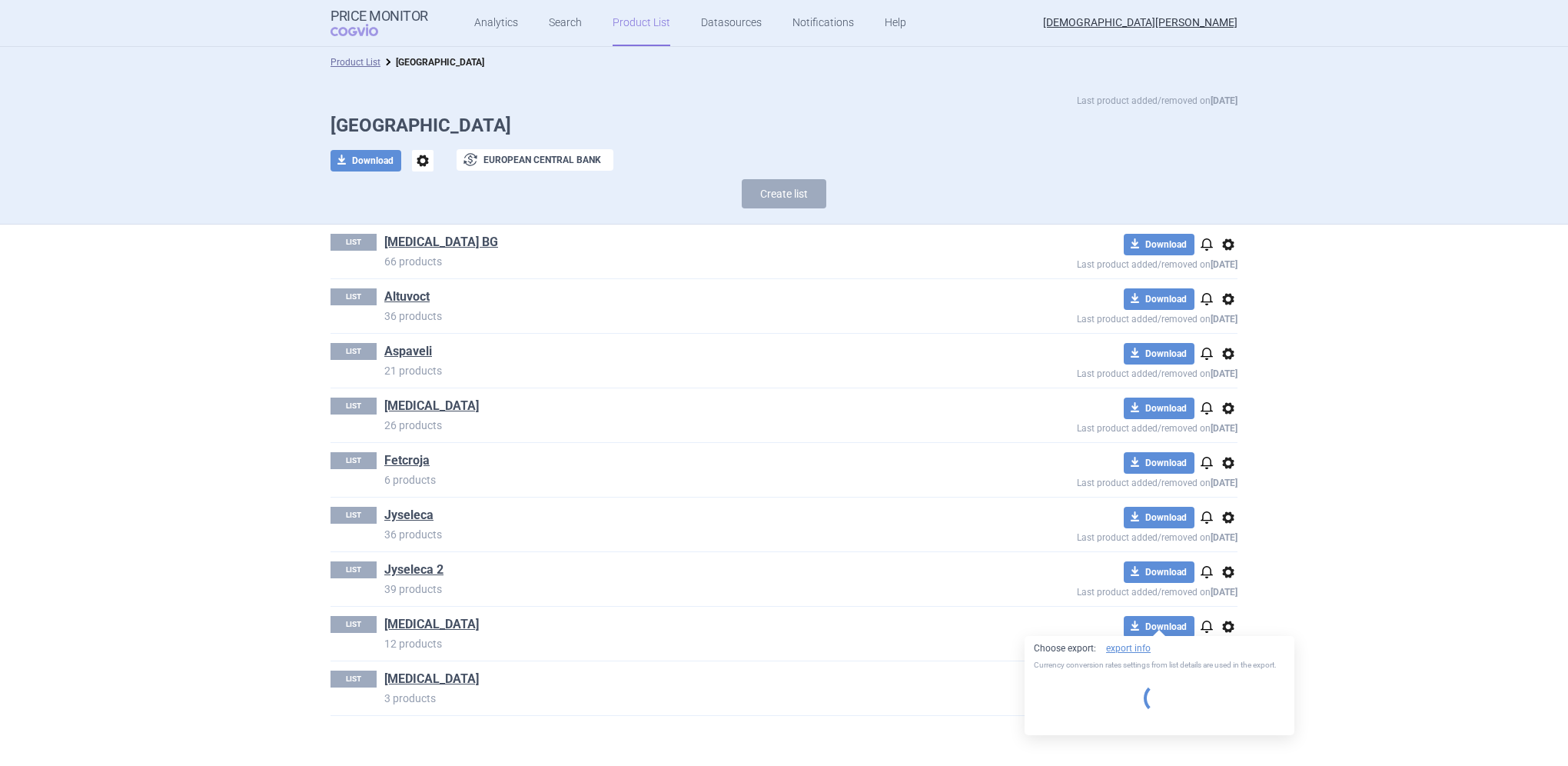
select select "EUR"
